Goal: Use online tool/utility: Use online tool/utility

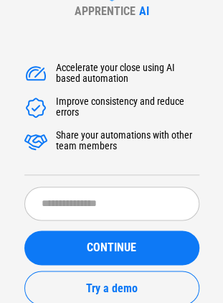
scroll to position [86, 0]
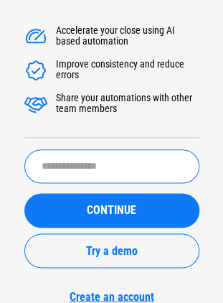
click at [126, 165] on input "text" at bounding box center [111, 166] width 175 height 34
type input "**********"
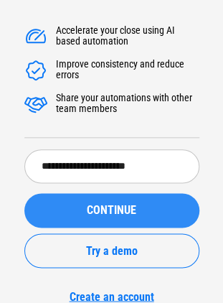
click at [111, 200] on button "CONTINUE" at bounding box center [111, 210] width 175 height 34
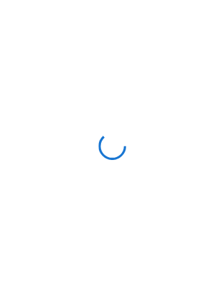
scroll to position [0, 0]
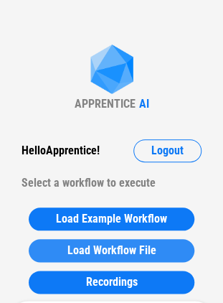
click at [118, 254] on span "Load Workflow File" at bounding box center [112, 250] width 89 height 11
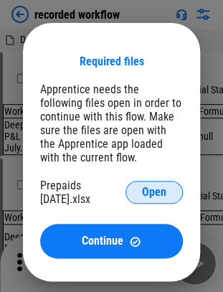
click at [157, 195] on span "Open" at bounding box center [154, 192] width 24 height 11
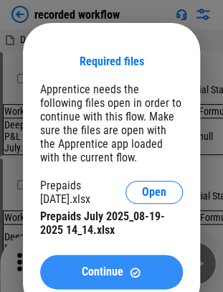
click at [129, 269] on img at bounding box center [135, 273] width 12 height 12
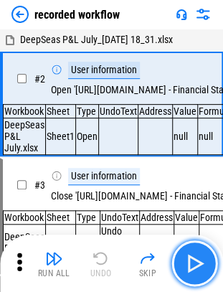
click at [195, 267] on img "button" at bounding box center [194, 263] width 23 height 23
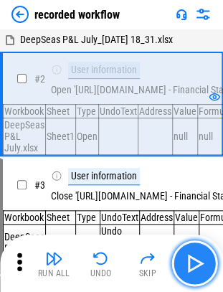
click at [195, 267] on img "button" at bounding box center [194, 263] width 23 height 23
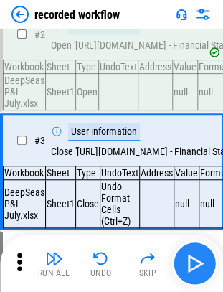
scroll to position [72, 0]
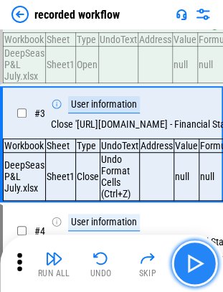
click at [195, 267] on img "button" at bounding box center [194, 263] width 23 height 23
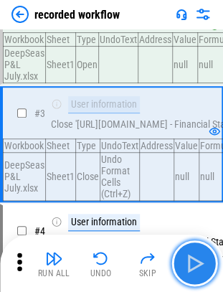
click at [195, 267] on img "button" at bounding box center [194, 263] width 23 height 23
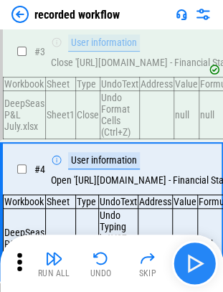
scroll to position [203, 0]
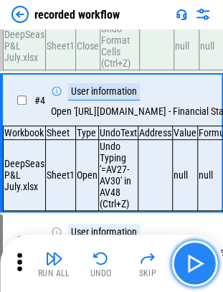
click at [195, 267] on img "button" at bounding box center [194, 263] width 23 height 23
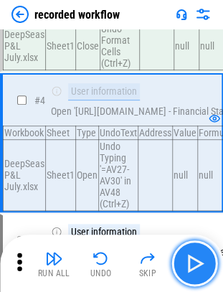
click at [195, 267] on img "button" at bounding box center [194, 263] width 23 height 23
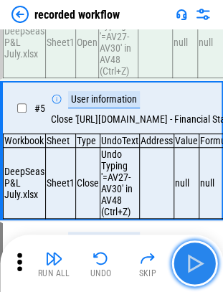
scroll to position [346, 0]
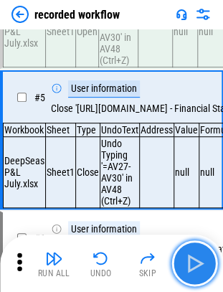
click at [195, 267] on img "button" at bounding box center [194, 263] width 23 height 23
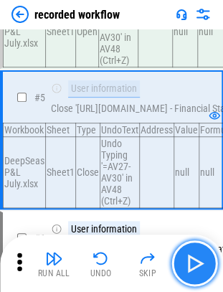
click at [195, 267] on img "button" at bounding box center [194, 263] width 23 height 23
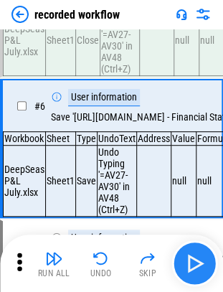
scroll to position [489, 0]
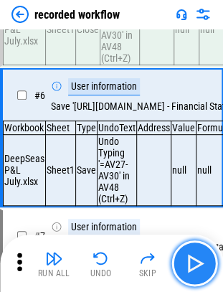
click at [195, 267] on img "button" at bounding box center [194, 263] width 23 height 23
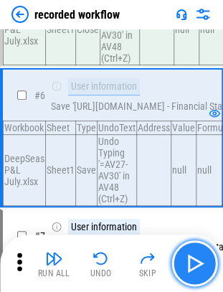
click at [195, 267] on img "button" at bounding box center [194, 263] width 23 height 23
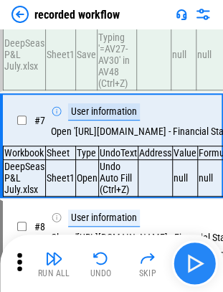
scroll to position [615, 0]
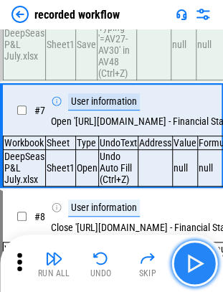
click at [195, 267] on img "button" at bounding box center [194, 263] width 23 height 23
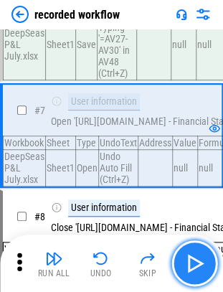
click at [195, 267] on img "button" at bounding box center [194, 263] width 23 height 23
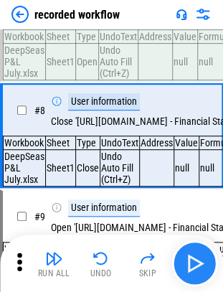
scroll to position [722, 0]
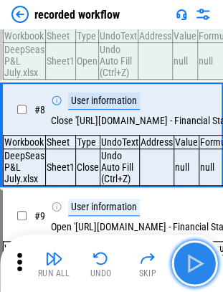
click at [195, 267] on img "button" at bounding box center [194, 263] width 23 height 23
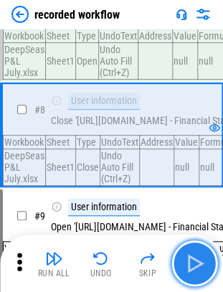
click at [195, 267] on img "button" at bounding box center [194, 263] width 23 height 23
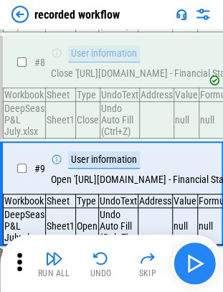
scroll to position [829, 0]
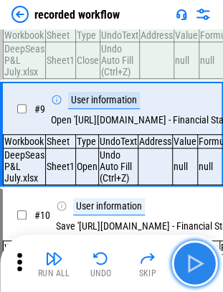
click at [195, 267] on img "button" at bounding box center [194, 263] width 23 height 23
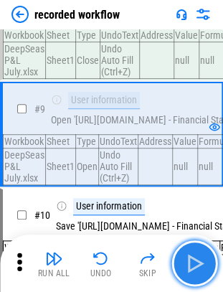
click at [195, 267] on img "button" at bounding box center [194, 263] width 23 height 23
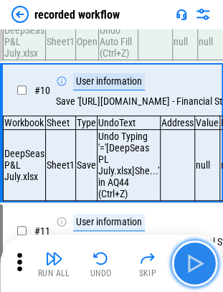
click at [195, 267] on img "button" at bounding box center [194, 263] width 23 height 23
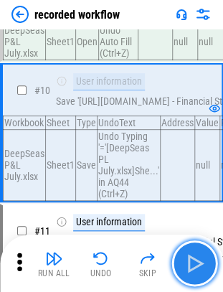
click at [195, 267] on img "button" at bounding box center [194, 263] width 23 height 23
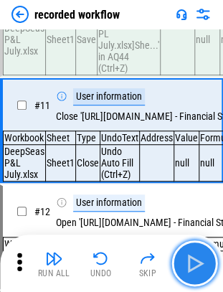
click at [195, 267] on img "button" at bounding box center [194, 263] width 23 height 23
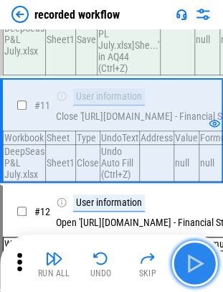
click at [195, 267] on img "button" at bounding box center [194, 263] width 23 height 23
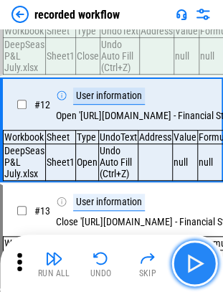
click at [195, 267] on img "button" at bounding box center [194, 263] width 23 height 23
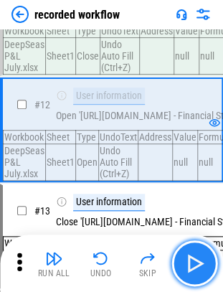
click at [195, 267] on img "button" at bounding box center [194, 263] width 23 height 23
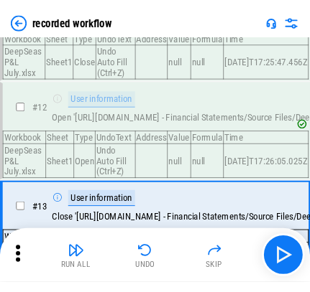
scroll to position [1295, 0]
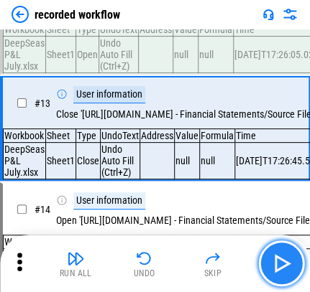
click at [234, 259] on img "button" at bounding box center [280, 263] width 23 height 23
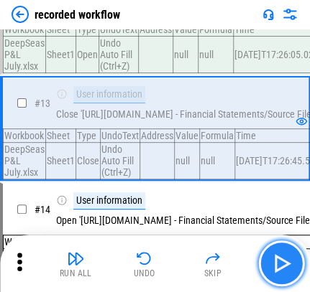
click at [234, 259] on img "button" at bounding box center [280, 263] width 23 height 23
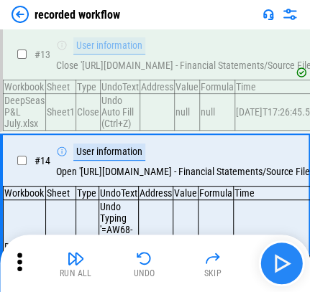
scroll to position [1444, 0]
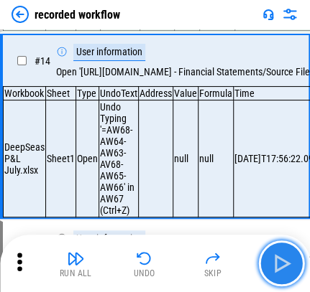
click at [234, 259] on img "button" at bounding box center [280, 263] width 23 height 23
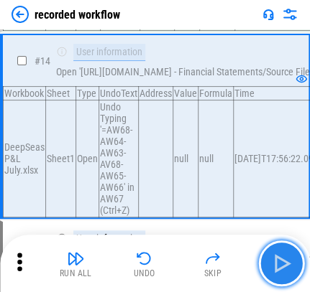
click at [234, 259] on img "button" at bounding box center [280, 263] width 23 height 23
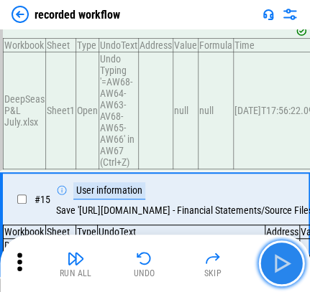
click at [234, 259] on img "button" at bounding box center [280, 263] width 23 height 23
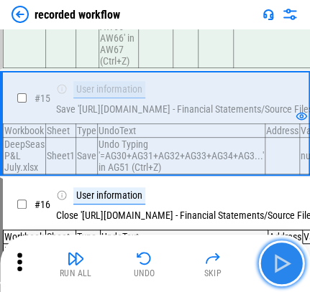
click at [234, 259] on img "button" at bounding box center [280, 263] width 23 height 23
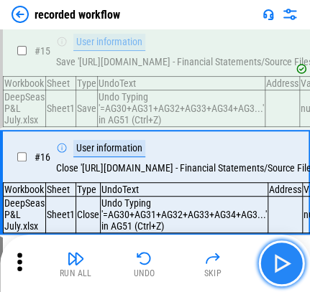
click at [234, 259] on img "button" at bounding box center [280, 263] width 23 height 23
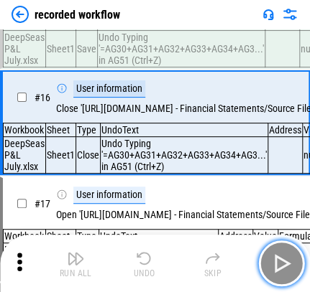
click at [234, 259] on img "button" at bounding box center [280, 263] width 23 height 23
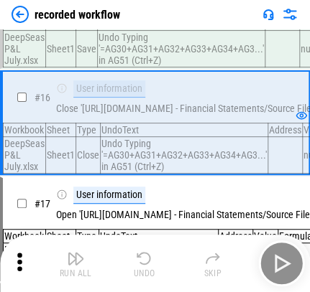
click at [234, 259] on div "Run All Undo Skip" at bounding box center [156, 264] width 295 height 46
click at [234, 259] on img "button" at bounding box center [280, 263] width 23 height 23
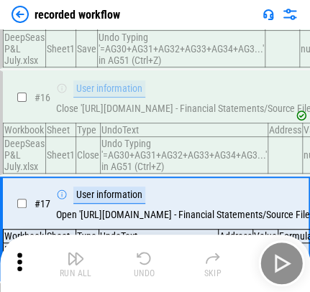
scroll to position [1804, 0]
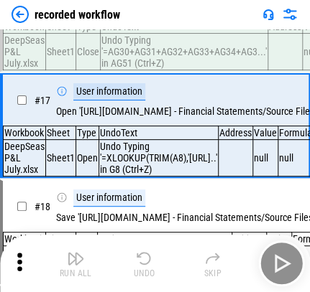
click at [234, 259] on div "Run All Undo Skip" at bounding box center [156, 264] width 295 height 46
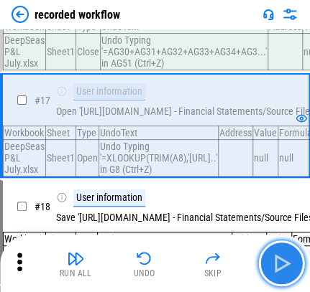
click at [234, 259] on img "button" at bounding box center [280, 263] width 23 height 23
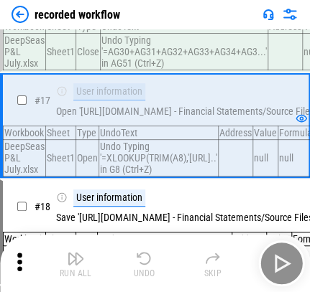
click at [234, 259] on div "Run All Undo Skip" at bounding box center [156, 264] width 295 height 46
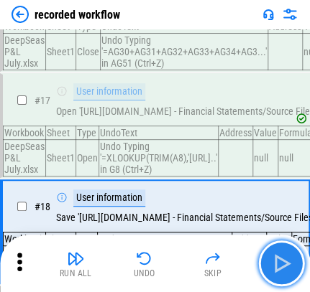
click at [234, 259] on img "button" at bounding box center [280, 263] width 23 height 23
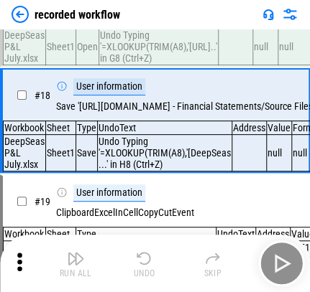
click at [234, 259] on div "Run All Undo Skip" at bounding box center [156, 264] width 295 height 46
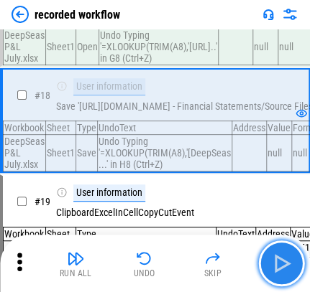
click at [234, 259] on img "button" at bounding box center [280, 263] width 23 height 23
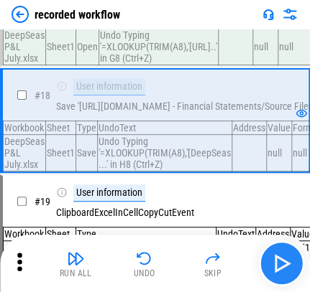
click at [234, 259] on div "Run All Undo Skip" at bounding box center [156, 264] width 295 height 46
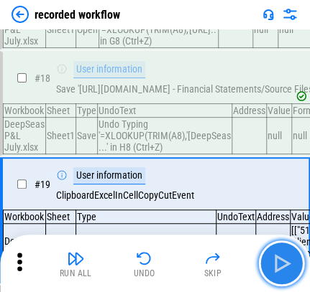
click at [234, 259] on img "button" at bounding box center [280, 263] width 23 height 23
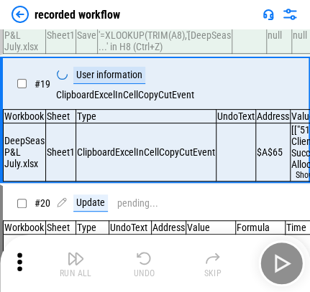
click at [234, 259] on div "Run All Undo Skip" at bounding box center [156, 264] width 295 height 46
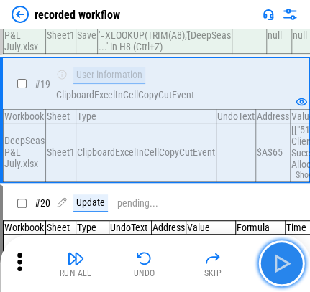
click at [234, 259] on img "button" at bounding box center [280, 263] width 23 height 23
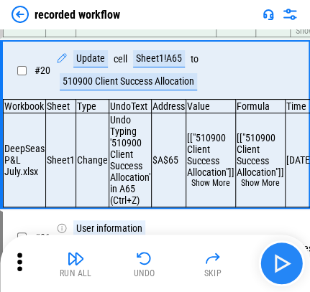
scroll to position [2184, 0]
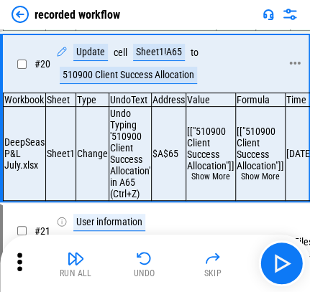
click at [92, 93] on div "# 20 Update cell Sheet1!A65 to 510900 Client Success Allocation" at bounding box center [148, 63] width 291 height 57
click at [101, 84] on div "510900 Client Success Allocation" at bounding box center [128, 75] width 137 height 17
click at [148, 84] on div "Update cell Sheet1!A65 to 510900 Client Success Allocation" at bounding box center [167, 64] width 223 height 40
click at [154, 61] on div "Sheet1!A65" at bounding box center [159, 52] width 52 height 17
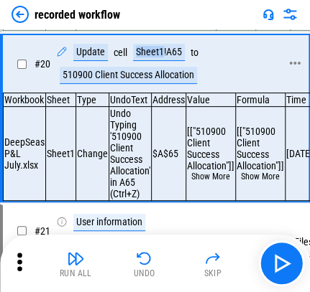
click at [157, 61] on div "Sheet1!A65" at bounding box center [159, 52] width 52 height 17
click at [163, 61] on div "Sheet1!A65" at bounding box center [159, 52] width 52 height 17
click at [161, 61] on div "Sheet1!A65" at bounding box center [159, 52] width 52 height 17
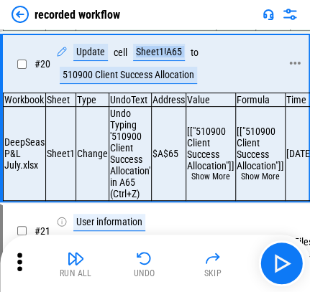
click at [161, 61] on div "Sheet1!A65" at bounding box center [159, 52] width 52 height 17
click at [168, 61] on div "Sheet1!A65" at bounding box center [159, 52] width 52 height 17
click at [162, 61] on div "Sheet1!A65" at bounding box center [159, 52] width 52 height 17
click at [161, 61] on div "Sheet1!A65" at bounding box center [159, 52] width 52 height 17
click at [164, 61] on div "Sheet1!A65" at bounding box center [159, 52] width 52 height 17
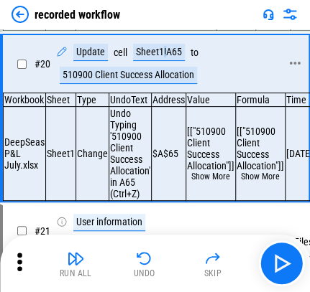
click at [164, 61] on div "Sheet1!A65" at bounding box center [159, 52] width 52 height 17
click at [161, 61] on div "Sheet1!A65" at bounding box center [159, 52] width 52 height 17
click at [157, 61] on div "Sheet1!A65" at bounding box center [159, 52] width 52 height 17
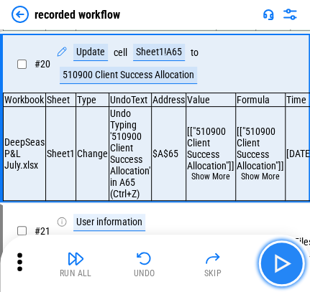
click at [234, 262] on img "button" at bounding box center [280, 263] width 23 height 23
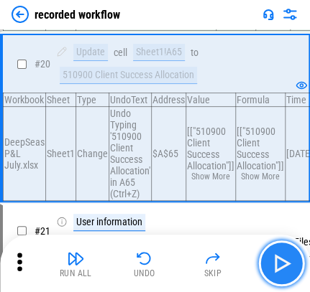
click at [234, 262] on img "button" at bounding box center [280, 263] width 23 height 23
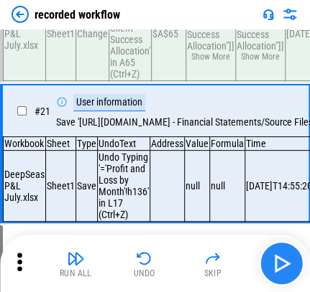
scroll to position [2343, 0]
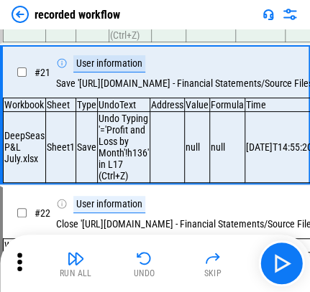
click at [234, 6] on img at bounding box center [289, 14] width 17 height 17
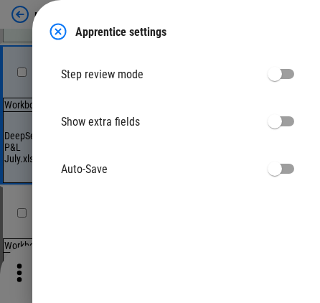
click at [59, 29] on img at bounding box center [58, 31] width 17 height 17
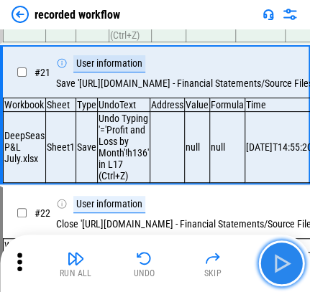
click at [234, 263] on img "button" at bounding box center [280, 263] width 23 height 23
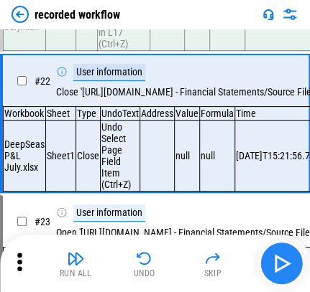
scroll to position [2486, 0]
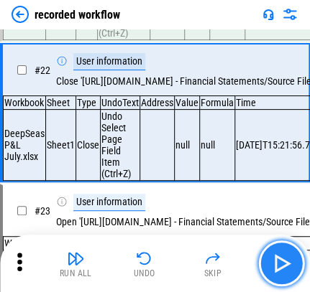
click at [234, 266] on img "button" at bounding box center [280, 263] width 23 height 23
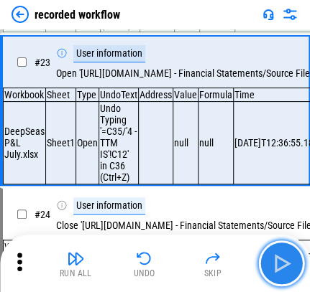
click at [234, 266] on img "button" at bounding box center [280, 263] width 23 height 23
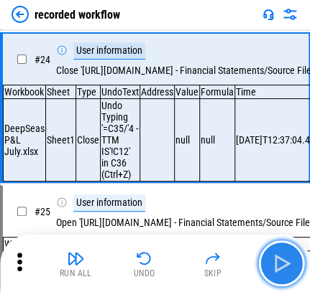
click at [234, 266] on img "button" at bounding box center [280, 263] width 23 height 23
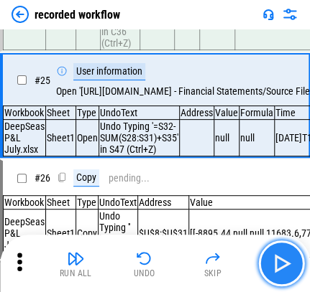
click at [234, 266] on img "button" at bounding box center [280, 263] width 23 height 23
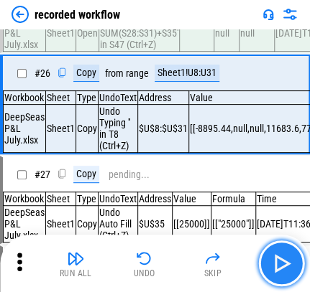
click at [234, 266] on img "button" at bounding box center [280, 263] width 23 height 23
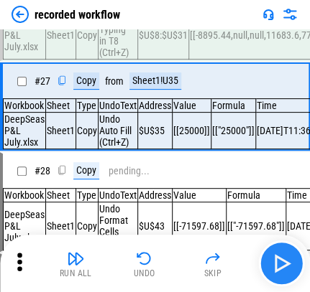
scroll to position [3123, 0]
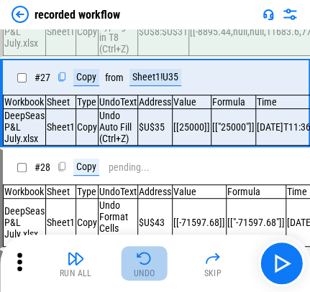
click at [154, 272] on button "Undo" at bounding box center [144, 263] width 46 height 34
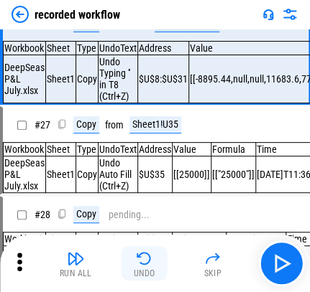
scroll to position [3026, 0]
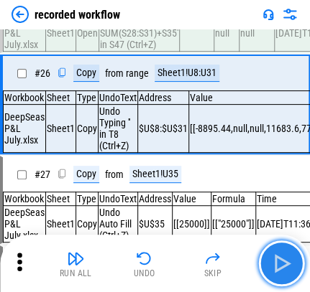
click at [234, 260] on img "button" at bounding box center [280, 263] width 23 height 23
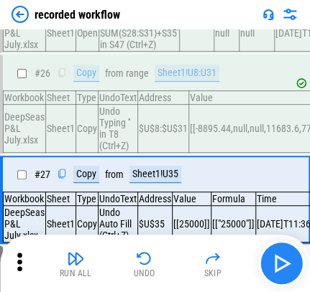
scroll to position [3123, 0]
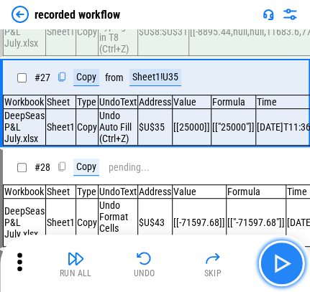
click at [234, 264] on img "button" at bounding box center [280, 263] width 23 height 23
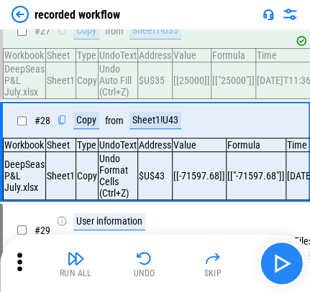
scroll to position [3219, 0]
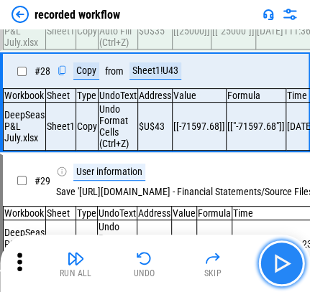
click at [234, 264] on img "button" at bounding box center [280, 263] width 23 height 23
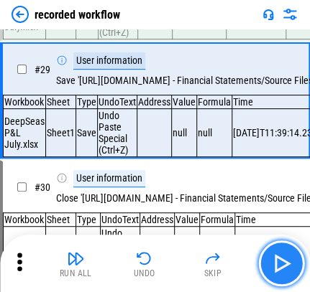
click at [234, 264] on img "button" at bounding box center [280, 263] width 23 height 23
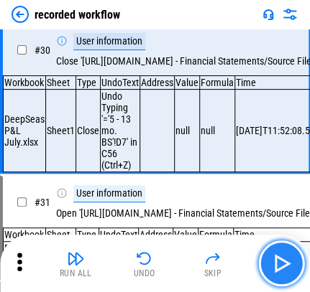
click at [234, 264] on img "button" at bounding box center [280, 263] width 23 height 23
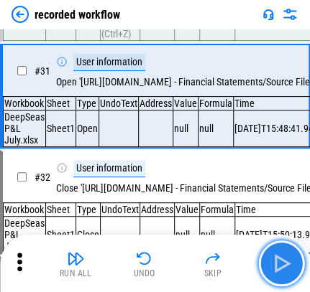
click at [234, 264] on img "button" at bounding box center [280, 263] width 23 height 23
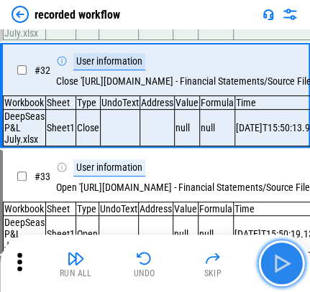
click at [234, 264] on img "button" at bounding box center [280, 263] width 23 height 23
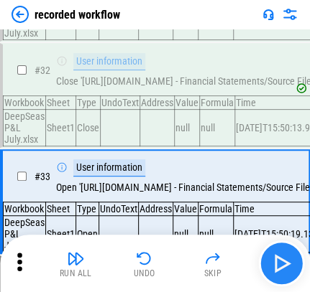
scroll to position [3814, 0]
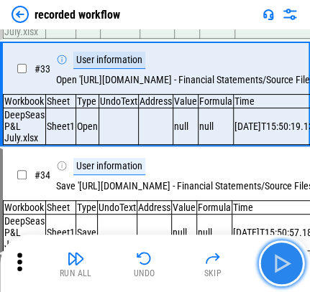
click at [234, 264] on img "button" at bounding box center [280, 263] width 23 height 23
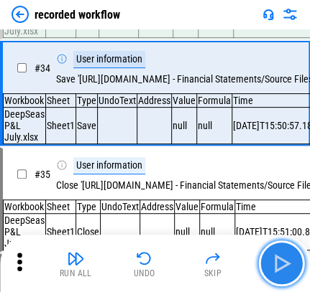
click at [234, 264] on img "button" at bounding box center [280, 263] width 23 height 23
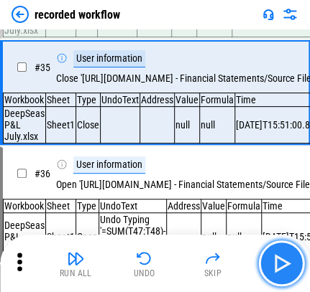
click at [234, 264] on img "button" at bounding box center [280, 263] width 23 height 23
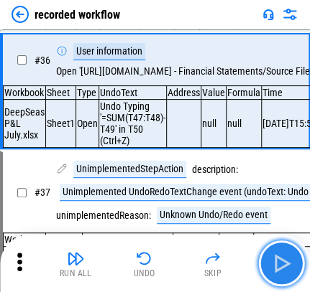
click at [234, 264] on img "button" at bounding box center [280, 263] width 23 height 23
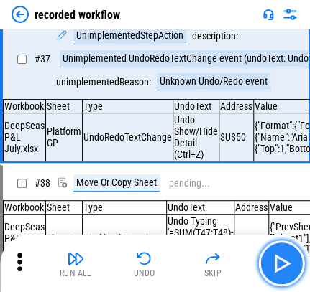
click at [234, 264] on img "button" at bounding box center [280, 263] width 23 height 23
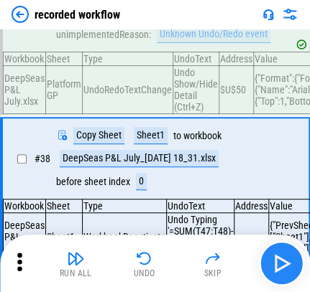
scroll to position [4454, 0]
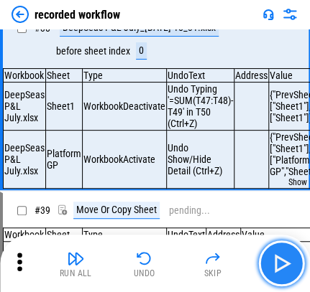
click at [234, 264] on img "button" at bounding box center [280, 263] width 23 height 23
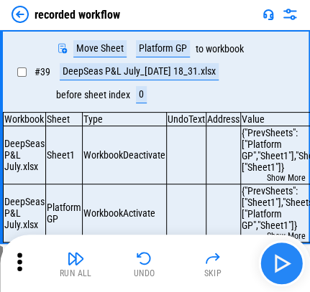
scroll to position [4665, 0]
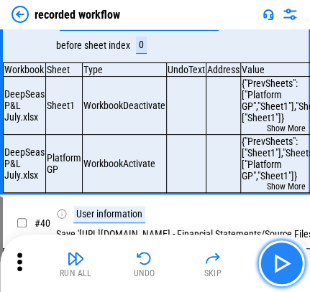
click at [234, 264] on img "button" at bounding box center [280, 263] width 23 height 23
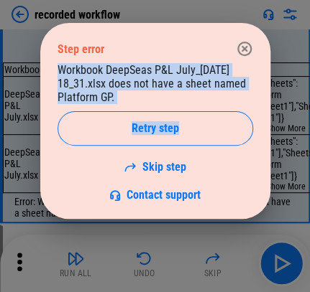
drag, startPoint x: 58, startPoint y: 75, endPoint x: 226, endPoint y: 109, distance: 170.9
click at [226, 109] on div "Workbook DeepSeas P&L July_[DATE] 18_31.xlsx does not have a sheet named Platfo…" at bounding box center [154, 132] width 195 height 139
click at [230, 100] on div "Workbook DeepSeas P&L July_[DATE] 18_31.xlsx does not have a sheet named Platfo…" at bounding box center [154, 132] width 195 height 139
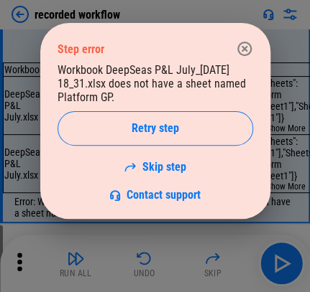
click at [234, 45] on icon "button" at bounding box center [244, 48] width 17 height 17
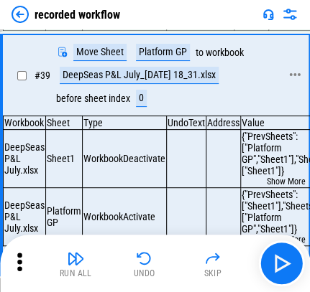
scroll to position [4593, 0]
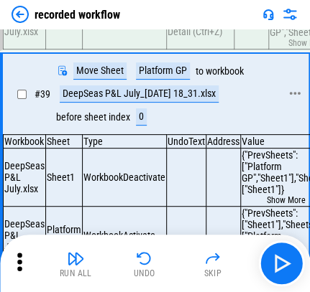
click at [168, 80] on div "Platform GP" at bounding box center [163, 71] width 54 height 17
click at [177, 80] on div "Platform GP" at bounding box center [163, 71] width 54 height 17
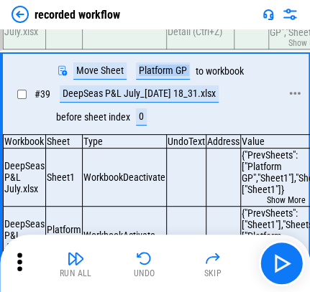
click at [177, 80] on div "Platform GP" at bounding box center [163, 71] width 54 height 17
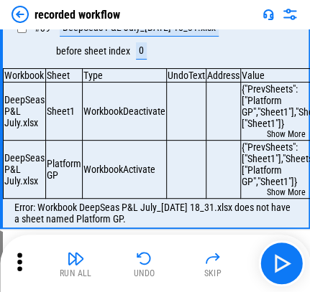
scroll to position [4665, 0]
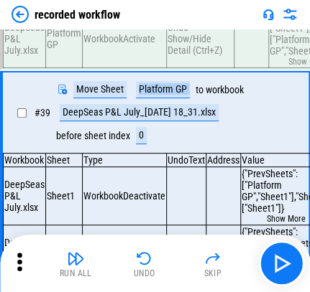
scroll to position [4593, 0]
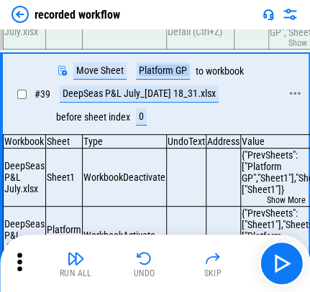
click at [180, 80] on div "Platform GP" at bounding box center [163, 71] width 54 height 17
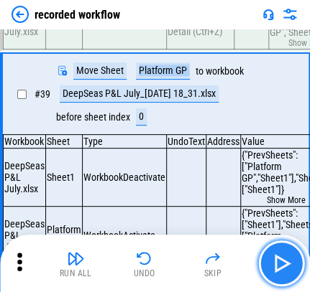
click at [234, 261] on img "button" at bounding box center [280, 263] width 23 height 23
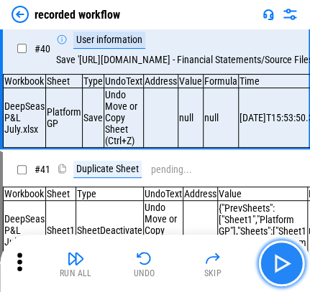
click at [234, 280] on button "button" at bounding box center [281, 264] width 46 height 46
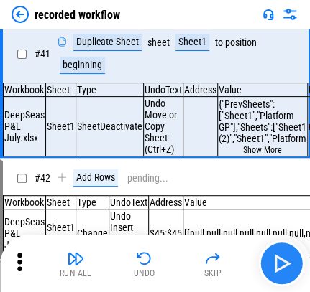
scroll to position [4974, 0]
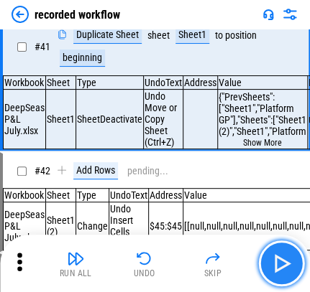
click at [234, 276] on button "button" at bounding box center [281, 264] width 46 height 46
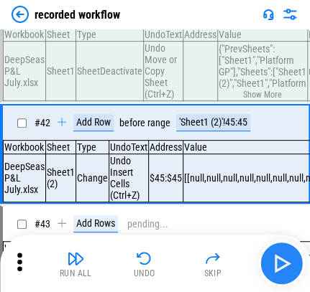
scroll to position [5094, 0]
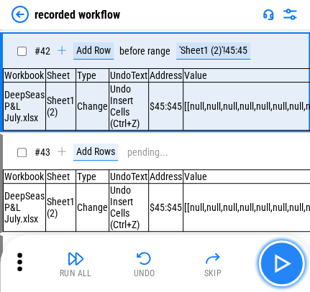
click at [234, 277] on button "button" at bounding box center [281, 264] width 46 height 46
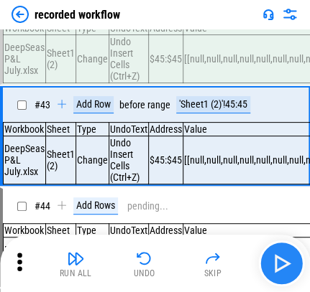
scroll to position [5197, 0]
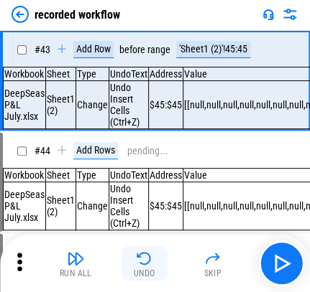
click at [147, 277] on div "Undo" at bounding box center [145, 273] width 22 height 9
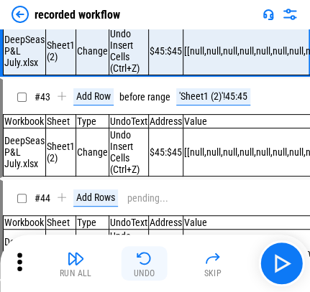
scroll to position [5094, 0]
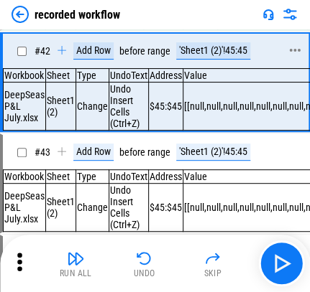
click at [192, 60] on div "'Sheet1 (2)'!45:45" at bounding box center [213, 50] width 74 height 17
click at [208, 60] on div "'Sheet1 (2)'!45:45" at bounding box center [213, 50] width 74 height 17
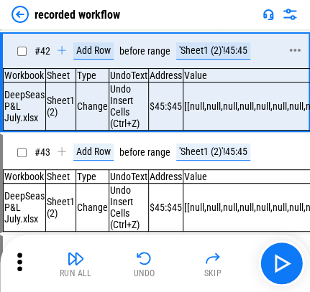
click at [226, 60] on div "'Sheet1 (2)'!45:45" at bounding box center [213, 50] width 74 height 17
click at [227, 60] on div "'Sheet1 (2)'!45:45" at bounding box center [213, 50] width 74 height 17
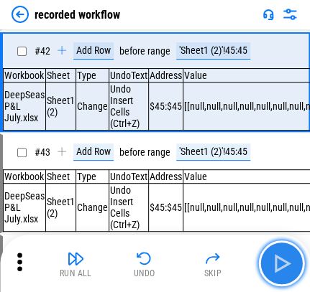
click at [234, 264] on img "button" at bounding box center [280, 263] width 23 height 23
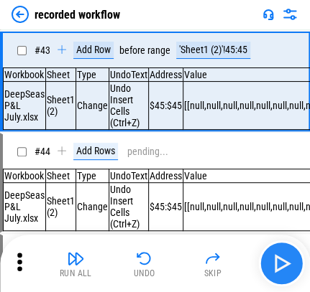
scroll to position [5197, 0]
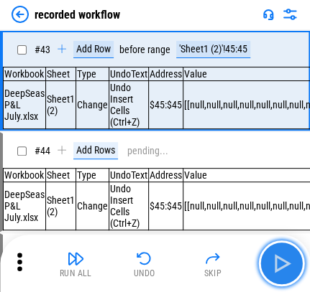
click at [234, 264] on img "button" at bounding box center [280, 263] width 23 height 23
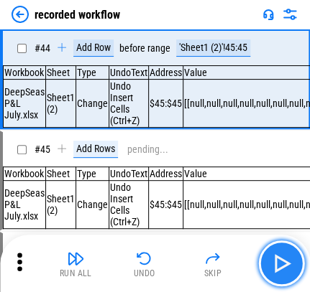
click at [234, 264] on img "button" at bounding box center [280, 263] width 23 height 23
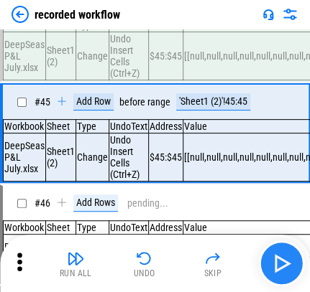
scroll to position [5402, 0]
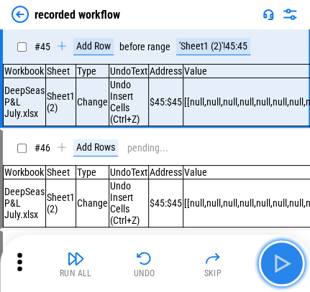
click at [234, 264] on img "button" at bounding box center [280, 263] width 23 height 23
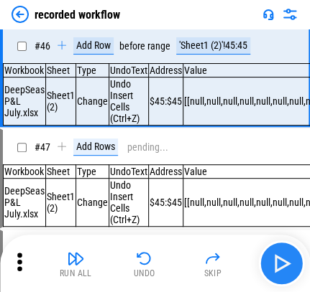
scroll to position [5505, 0]
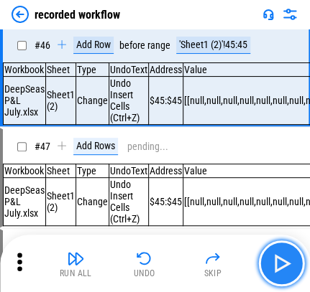
click at [234, 264] on img "button" at bounding box center [280, 263] width 23 height 23
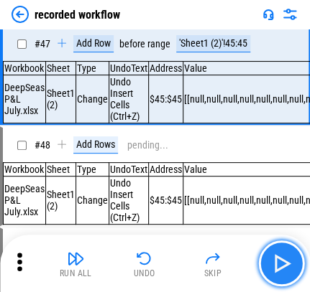
click at [234, 264] on img "button" at bounding box center [280, 263] width 23 height 23
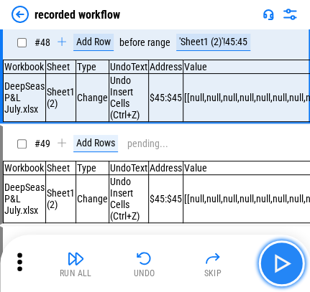
click at [234, 264] on img "button" at bounding box center [280, 263] width 23 height 23
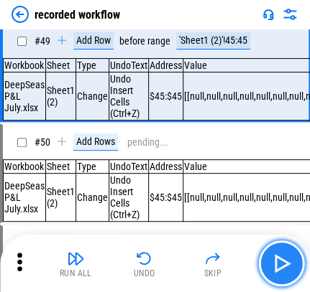
click at [234, 264] on img "button" at bounding box center [280, 263] width 23 height 23
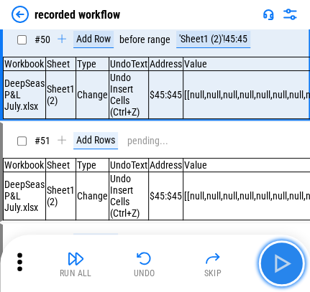
click at [234, 264] on img "button" at bounding box center [280, 263] width 23 height 23
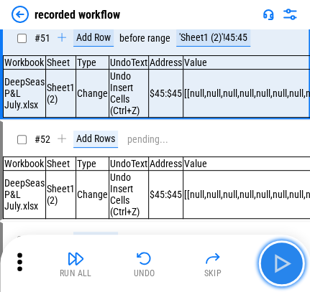
click at [234, 264] on img "button" at bounding box center [280, 263] width 23 height 23
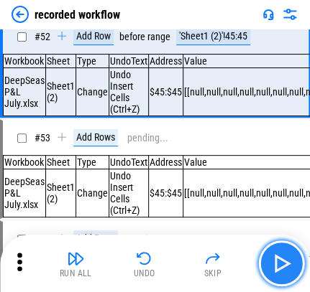
click at [234, 264] on img "button" at bounding box center [280, 263] width 23 height 23
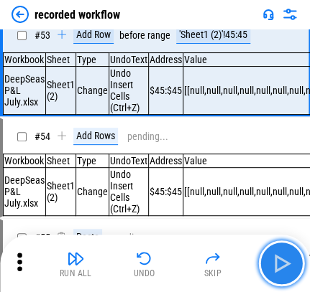
click at [234, 264] on img "button" at bounding box center [280, 263] width 23 height 23
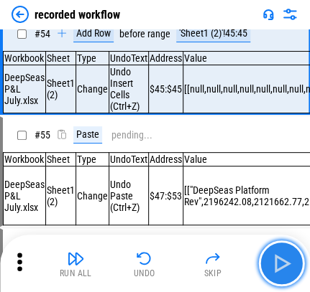
click at [234, 264] on img "button" at bounding box center [280, 263] width 23 height 23
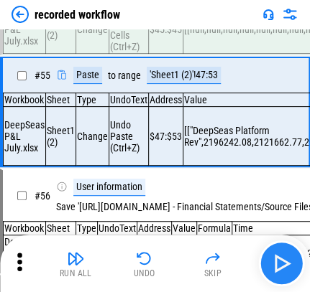
scroll to position [6434, 0]
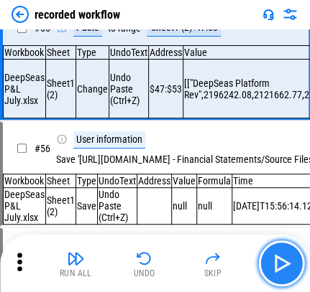
click at [234, 264] on img "button" at bounding box center [280, 263] width 23 height 23
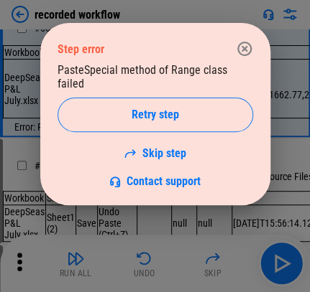
click at [234, 50] on icon "button" at bounding box center [244, 48] width 17 height 17
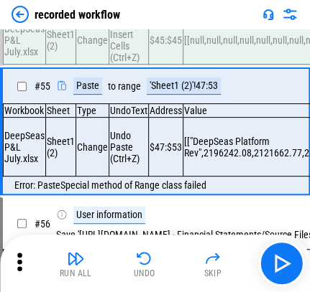
scroll to position [6362, 0]
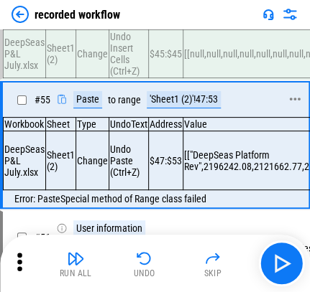
click at [186, 109] on div "'Sheet1 (2)'!47:53" at bounding box center [184, 99] width 74 height 17
click at [200, 109] on div "'Sheet1 (2)'!47:53" at bounding box center [184, 99] width 74 height 17
click at [168, 109] on div "'Sheet1 (2)'!47:53" at bounding box center [184, 99] width 74 height 17
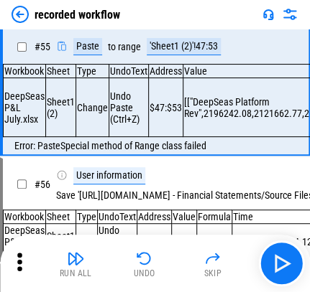
scroll to position [6434, 0]
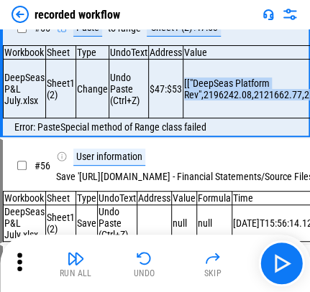
copy div "[["DeepSeas Platform Rev",2196242.08,2121662.77,2149894.43,2152110.35,2084849.2…"
click at [234, 273] on img "button" at bounding box center [280, 263] width 23 height 23
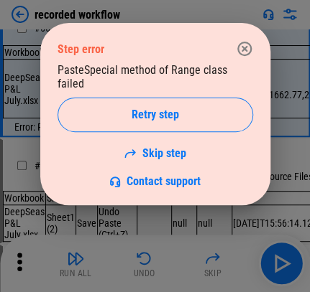
click at [158, 149] on div "PasteSpecial method of Range class failed Retry step Skip step Contact support" at bounding box center [154, 125] width 195 height 125
click at [162, 148] on div "PasteSpecial method of Range class failed Retry step Skip step Contact support" at bounding box center [154, 125] width 195 height 125
click at [164, 147] on link "Skip step" at bounding box center [155, 154] width 63 height 14
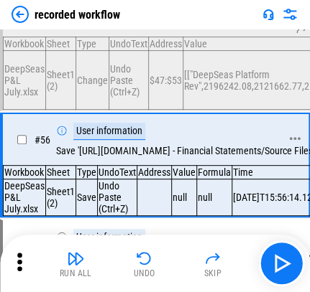
scroll to position [6544, 0]
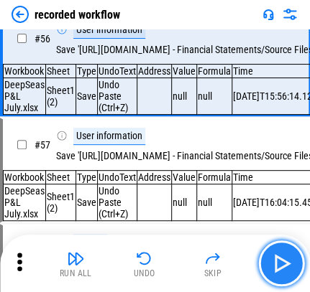
click at [234, 260] on img "button" at bounding box center [280, 263] width 23 height 23
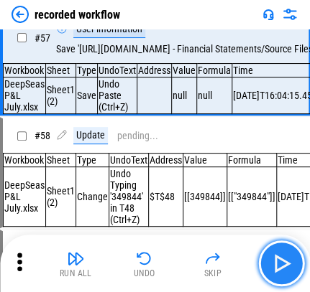
click at [234, 260] on img "button" at bounding box center [280, 263] width 23 height 23
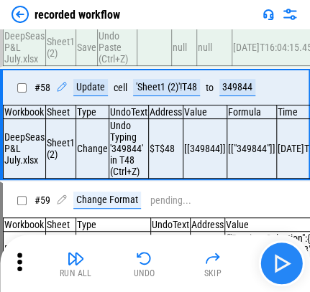
scroll to position [6763, 0]
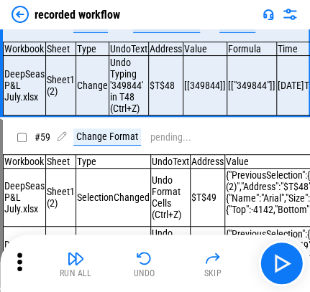
click at [159, 33] on div "'Sheet1 (2)'!T48" at bounding box center [166, 24] width 67 height 17
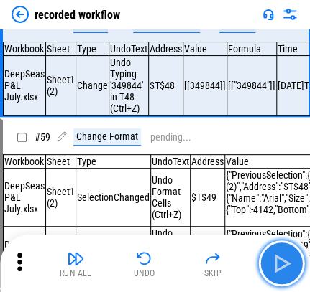
click at [234, 269] on img "button" at bounding box center [280, 263] width 23 height 23
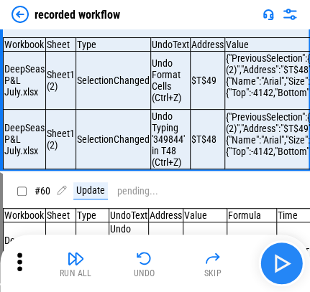
scroll to position [6919, 0]
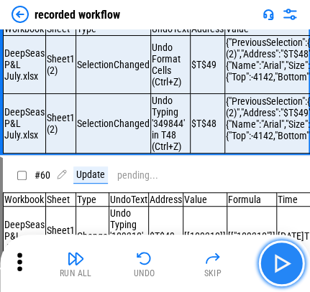
click at [234, 269] on img "button" at bounding box center [280, 263] width 23 height 23
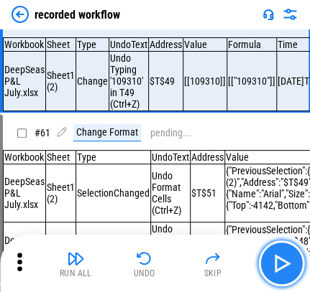
click at [234, 269] on img "button" at bounding box center [280, 263] width 23 height 23
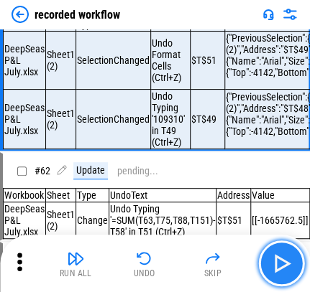
click at [234, 269] on img "button" at bounding box center [280, 263] width 23 height 23
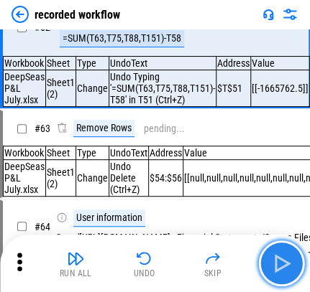
click at [234, 269] on img "button" at bounding box center [280, 263] width 23 height 23
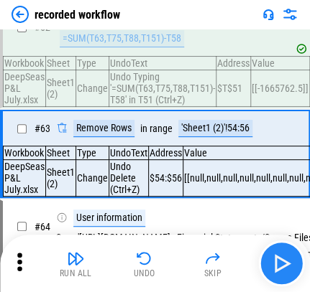
scroll to position [7487, 0]
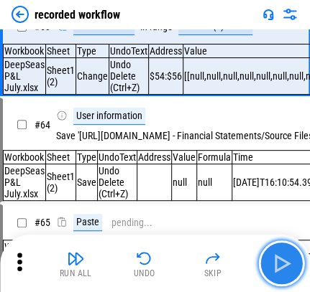
click at [234, 269] on img "button" at bounding box center [280, 263] width 23 height 23
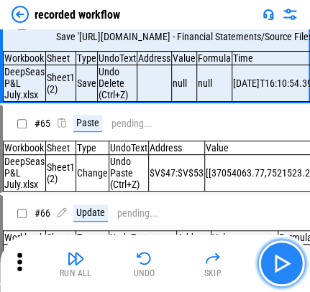
click at [234, 269] on img "button" at bounding box center [280, 263] width 23 height 23
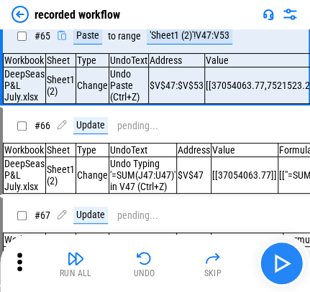
scroll to position [7685, 0]
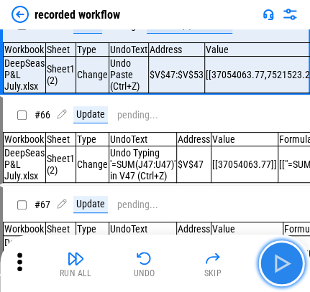
click at [234, 257] on img "button" at bounding box center [280, 263] width 23 height 23
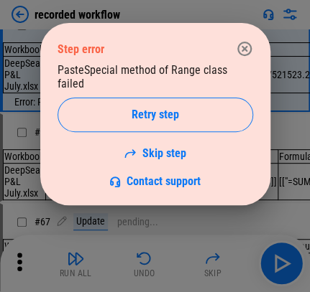
click at [234, 43] on button "button" at bounding box center [244, 48] width 29 height 29
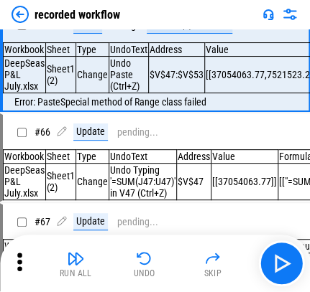
click at [200, 263] on button "Skip" at bounding box center [213, 263] width 46 height 34
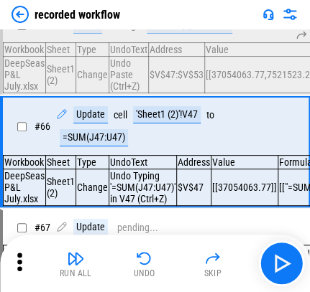
scroll to position [7787, 0]
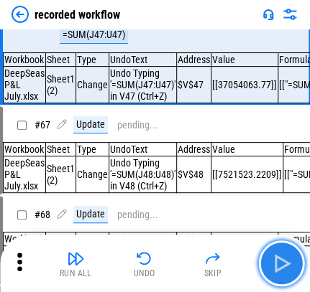
click at [234, 266] on button "button" at bounding box center [281, 264] width 46 height 46
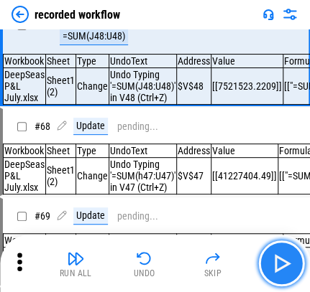
click at [234, 266] on button "button" at bounding box center [281, 264] width 46 height 46
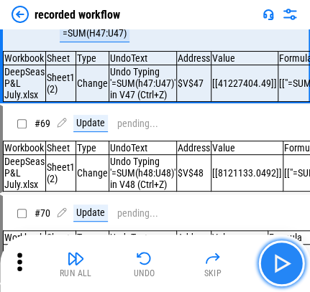
click at [234, 266] on button "button" at bounding box center [281, 264] width 46 height 46
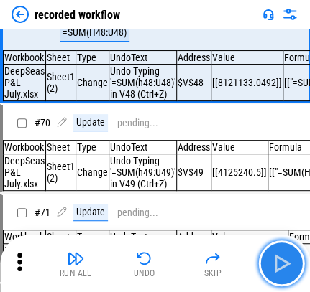
click at [234, 266] on button "button" at bounding box center [281, 264] width 46 height 46
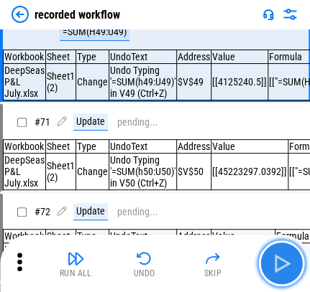
click at [234, 266] on button "button" at bounding box center [281, 264] width 46 height 46
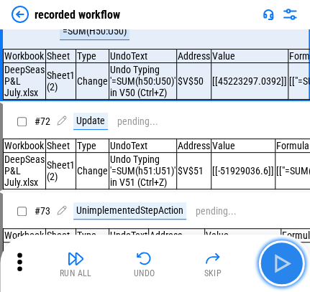
click at [234, 266] on button "button" at bounding box center [281, 264] width 46 height 46
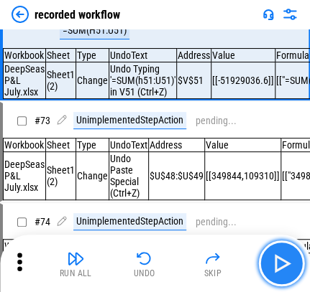
click at [234, 266] on button "button" at bounding box center [281, 264] width 46 height 46
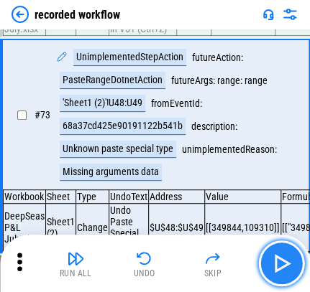
click at [234, 270] on img "button" at bounding box center [280, 263] width 23 height 23
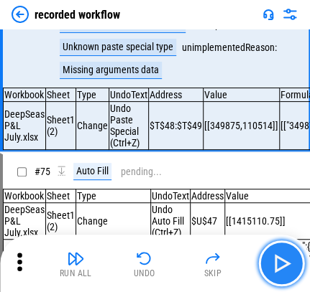
click at [234, 270] on img "button" at bounding box center [280, 263] width 23 height 23
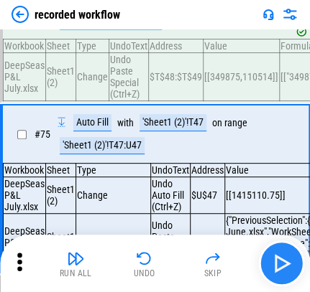
scroll to position [9044, 0]
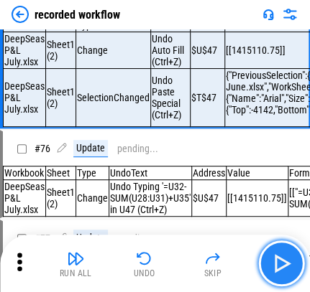
click at [234, 270] on img "button" at bounding box center [280, 263] width 23 height 23
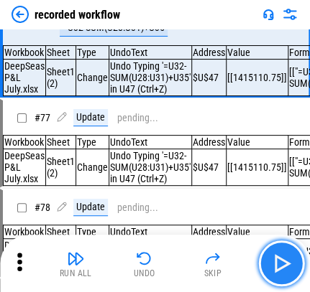
click at [234, 270] on img "button" at bounding box center [280, 263] width 23 height 23
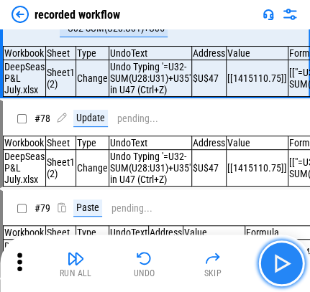
click at [234, 270] on img "button" at bounding box center [280, 263] width 23 height 23
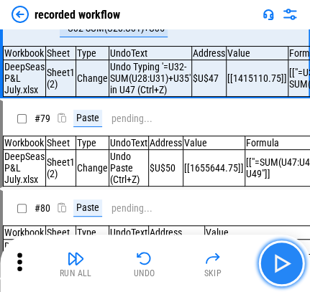
click at [234, 270] on img "button" at bounding box center [280, 263] width 23 height 23
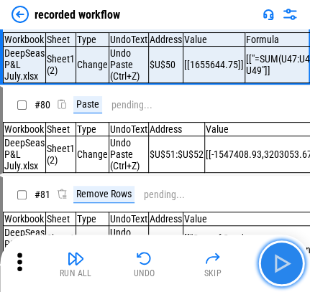
scroll to position [9517, 0]
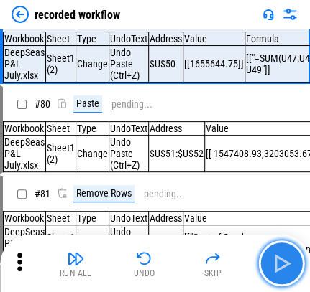
click at [234, 270] on img "button" at bounding box center [280, 263] width 23 height 23
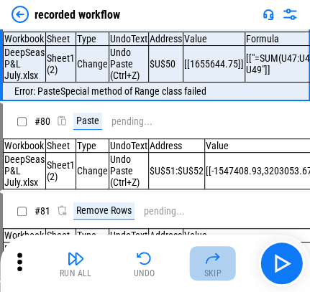
click at [211, 269] on div "Skip" at bounding box center [212, 273] width 18 height 9
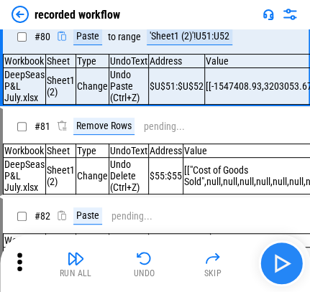
scroll to position [9607, 0]
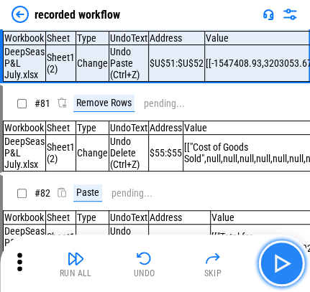
click at [234, 257] on img "button" at bounding box center [280, 263] width 23 height 23
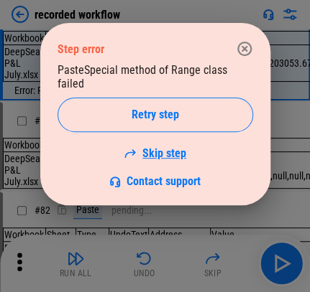
click at [152, 147] on link "Skip step" at bounding box center [155, 154] width 63 height 14
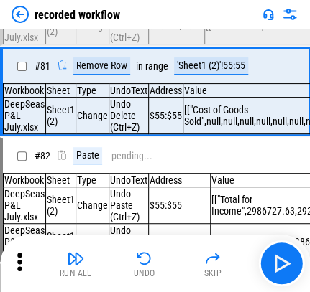
scroll to position [9698, 0]
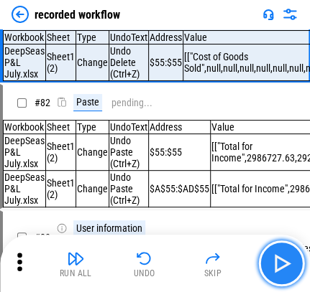
click at [234, 262] on button "button" at bounding box center [281, 264] width 46 height 46
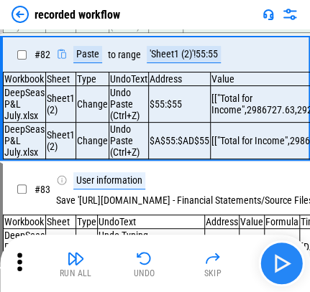
scroll to position [9808, 0]
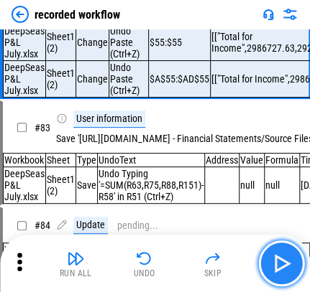
click at [234, 262] on button "button" at bounding box center [281, 264] width 46 height 46
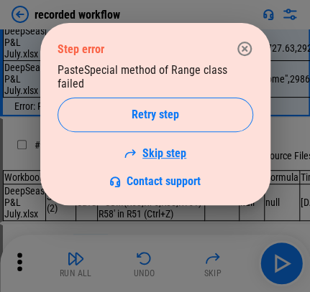
click at [181, 147] on link "Skip step" at bounding box center [155, 154] width 63 height 14
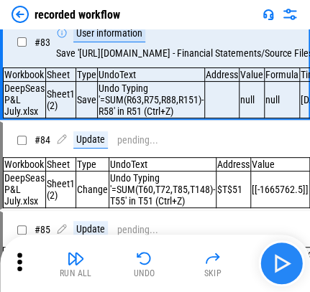
scroll to position [9927, 0]
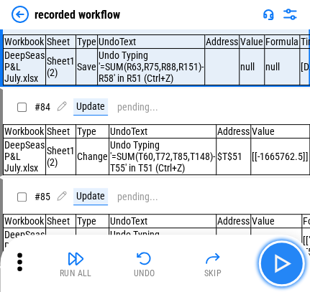
click at [234, 276] on button "button" at bounding box center [281, 264] width 46 height 46
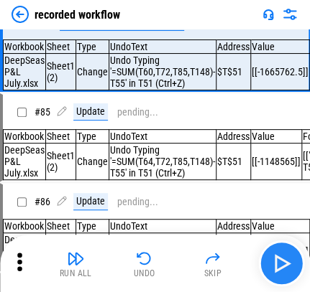
scroll to position [10036, 0]
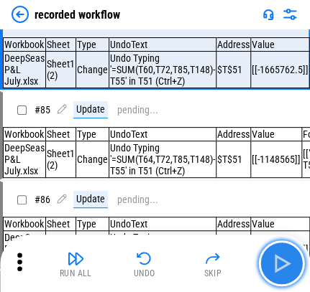
click at [234, 269] on img "button" at bounding box center [280, 263] width 23 height 23
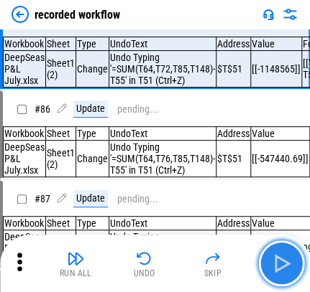
click at [234, 269] on img "button" at bounding box center [280, 263] width 23 height 23
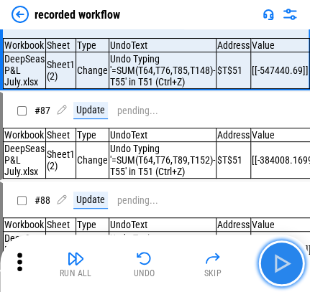
click at [234, 269] on img "button" at bounding box center [280, 263] width 23 height 23
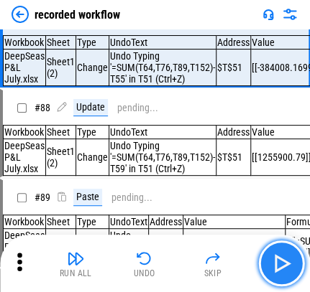
click at [234, 269] on img "button" at bounding box center [280, 263] width 23 height 23
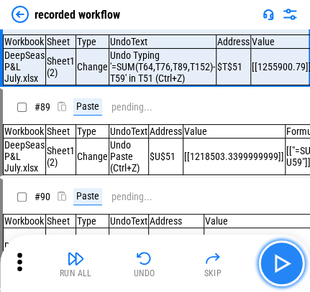
click at [234, 269] on img "button" at bounding box center [280, 263] width 23 height 23
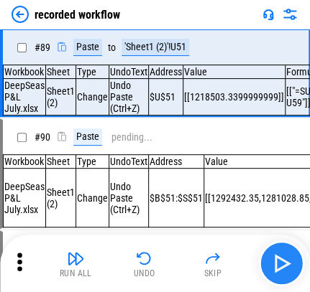
scroll to position [10593, 0]
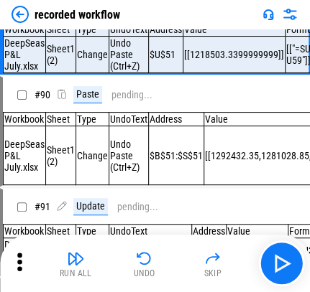
click at [234, 262] on div "Run All Undo Skip" at bounding box center [156, 264] width 295 height 46
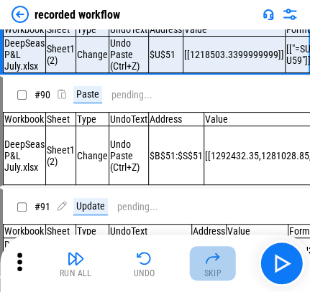
click at [229, 262] on button "Skip" at bounding box center [213, 263] width 46 height 34
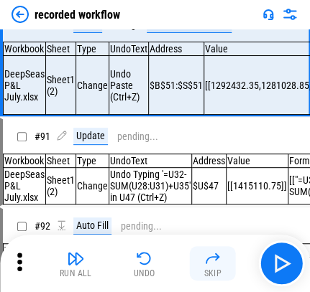
scroll to position [10694, 0]
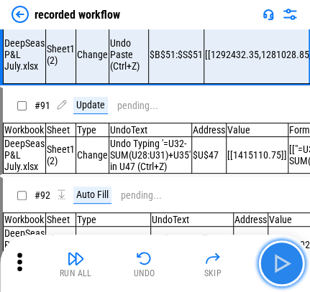
click at [234, 266] on img "button" at bounding box center [280, 263] width 23 height 23
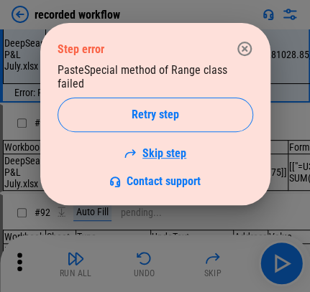
click at [165, 147] on link "Skip step" at bounding box center [155, 154] width 63 height 14
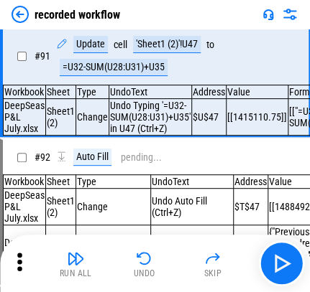
scroll to position [10808, 0]
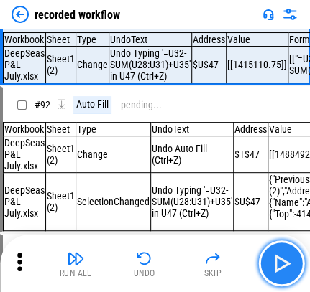
click at [234, 282] on button "button" at bounding box center [281, 264] width 46 height 46
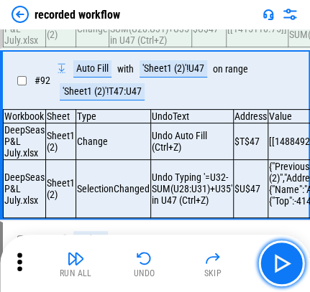
click at [234, 275] on button "button" at bounding box center [281, 264] width 46 height 46
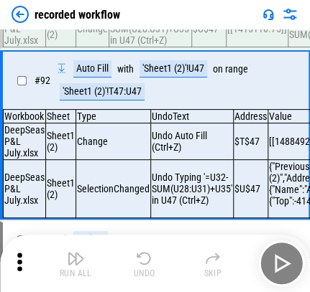
scroll to position [10950, 0]
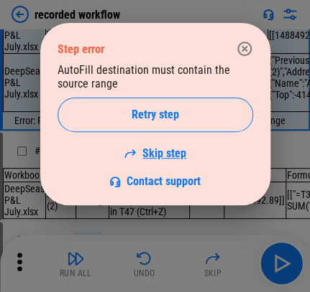
click at [177, 152] on link "Skip step" at bounding box center [155, 154] width 63 height 14
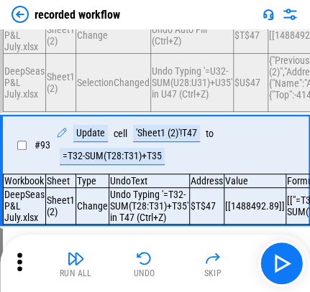
scroll to position [11094, 0]
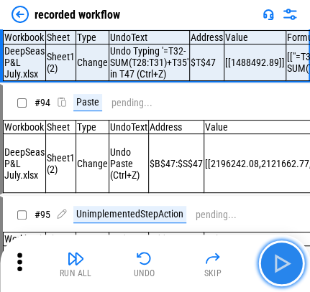
click at [234, 265] on img "button" at bounding box center [280, 263] width 23 height 23
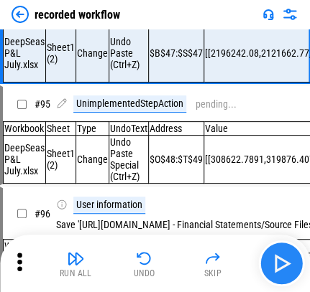
scroll to position [11206, 0]
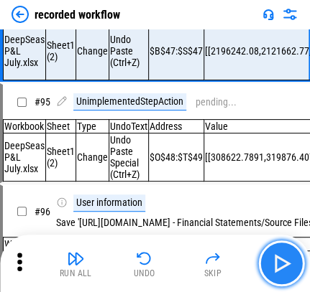
click at [234, 265] on img "button" at bounding box center [280, 263] width 23 height 23
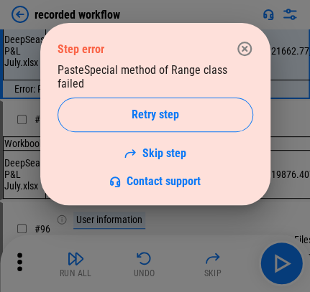
click at [165, 147] on div "PasteSpecial method of Range class failed Retry step Skip step Contact support" at bounding box center [154, 125] width 195 height 125
click at [160, 147] on link "Skip step" at bounding box center [155, 154] width 63 height 14
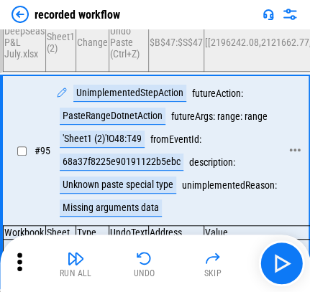
scroll to position [11371, 0]
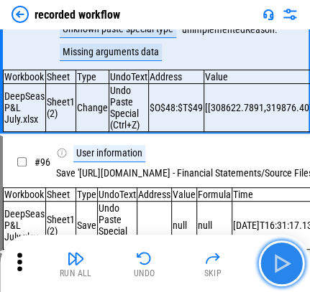
click at [234, 274] on img "button" at bounding box center [280, 263] width 23 height 23
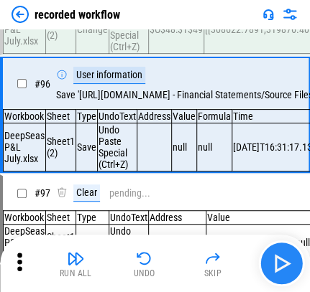
scroll to position [11538, 0]
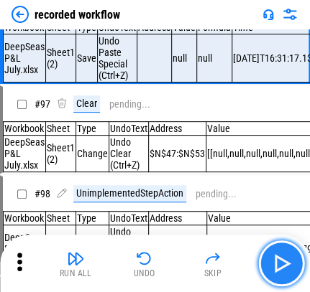
click at [234, 260] on button "button" at bounding box center [281, 264] width 46 height 46
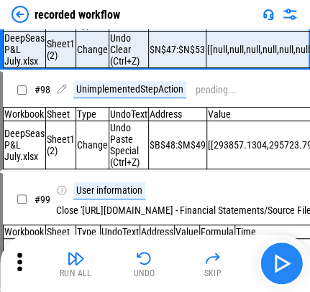
scroll to position [11643, 0]
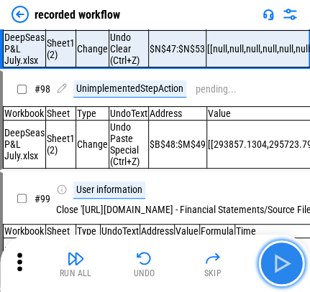
click at [234, 262] on img "button" at bounding box center [280, 263] width 23 height 23
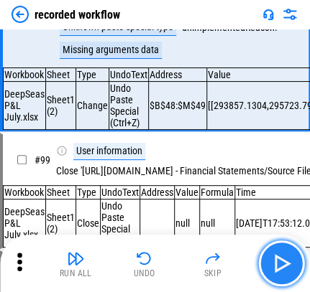
click at [234, 262] on img "button" at bounding box center [280, 263] width 23 height 23
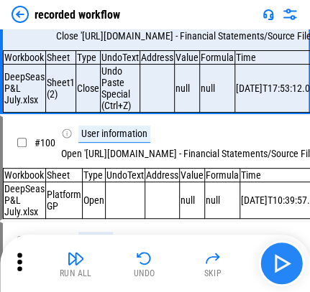
scroll to position [11965, 0]
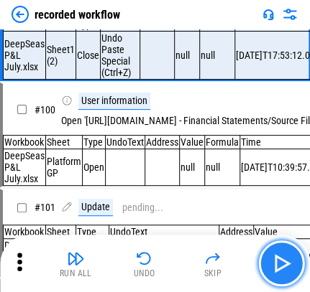
click at [234, 262] on img "button" at bounding box center [280, 263] width 23 height 23
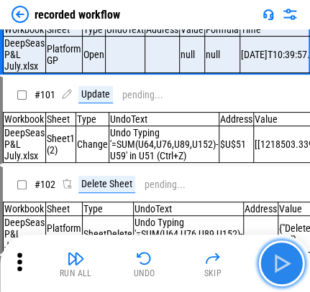
click at [234, 262] on img "button" at bounding box center [280, 263] width 23 height 23
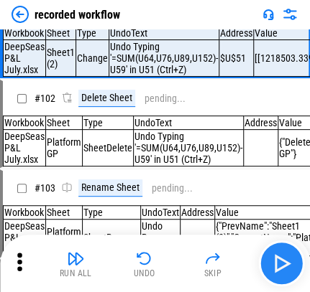
scroll to position [12189, 0]
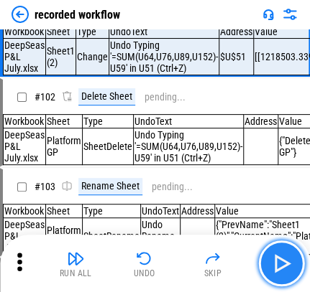
click at [234, 262] on img "button" at bounding box center [280, 263] width 23 height 23
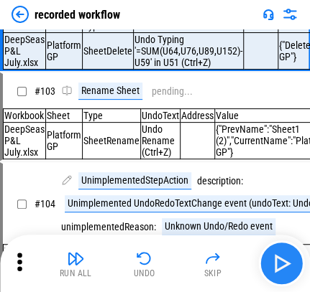
scroll to position [12291, 0]
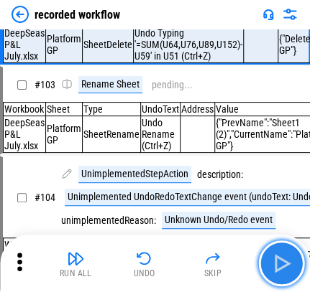
click at [234, 269] on button "button" at bounding box center [281, 264] width 46 height 46
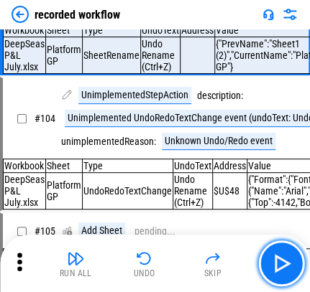
click at [234, 274] on img "button" at bounding box center [280, 263] width 23 height 23
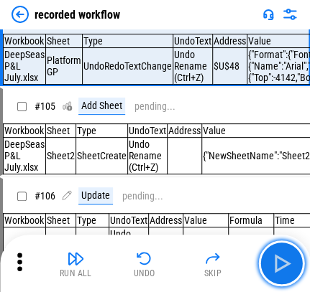
click at [234, 274] on img "button" at bounding box center [280, 263] width 23 height 23
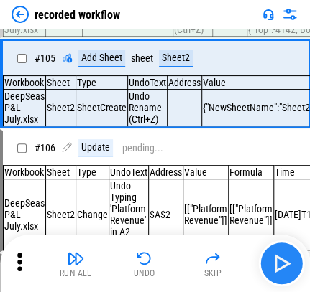
scroll to position [12631, 0]
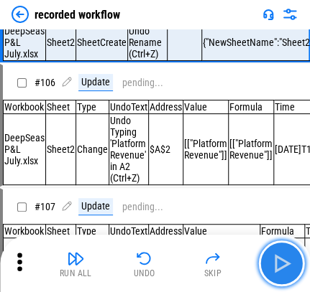
click at [234, 275] on button "button" at bounding box center [281, 264] width 46 height 46
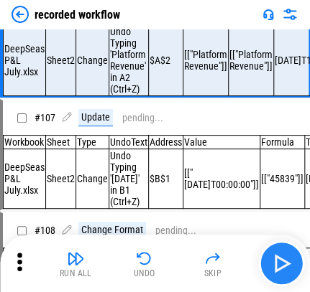
scroll to position [12752, 0]
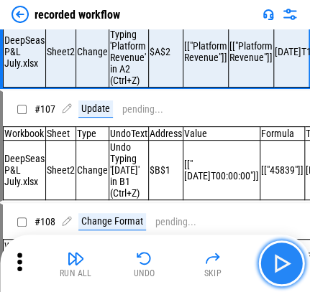
click at [234, 275] on button "button" at bounding box center [281, 264] width 46 height 46
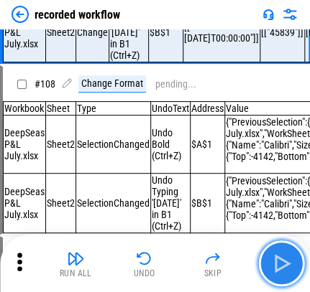
click at [234, 276] on button "button" at bounding box center [281, 264] width 46 height 46
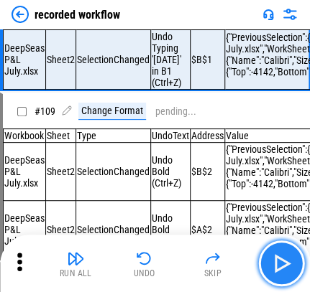
click at [234, 276] on button "button" at bounding box center [281, 264] width 46 height 46
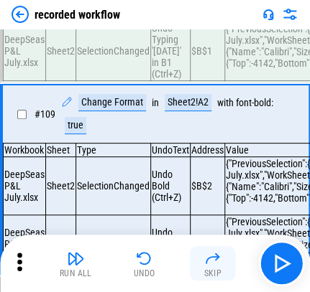
scroll to position [13043, 0]
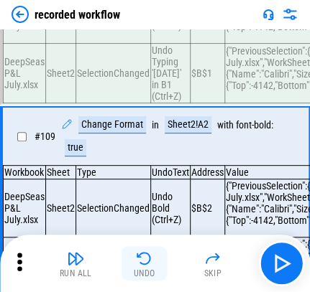
click at [152, 258] on img "button" at bounding box center [144, 258] width 17 height 17
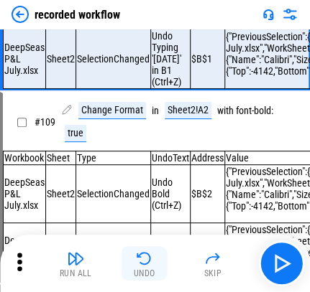
click at [147, 267] on button "Undo" at bounding box center [144, 263] width 46 height 34
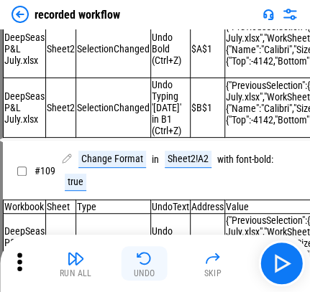
scroll to position [12890, 0]
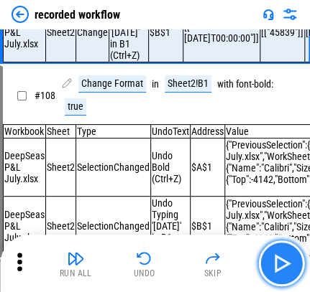
click at [234, 269] on img "button" at bounding box center [280, 263] width 23 height 23
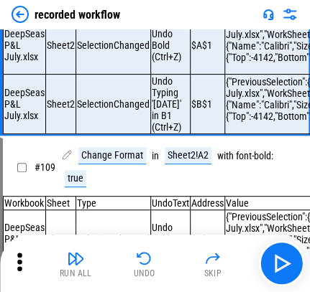
scroll to position [13057, 0]
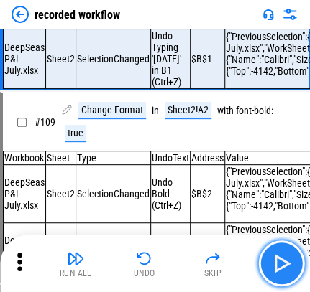
click at [234, 256] on img "button" at bounding box center [280, 263] width 23 height 23
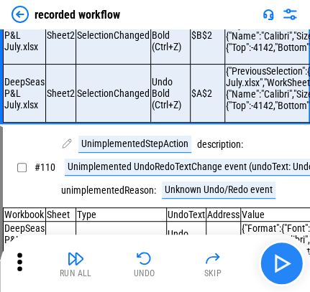
scroll to position [13259, 0]
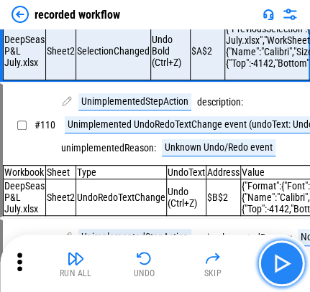
click at [234, 257] on img "button" at bounding box center [280, 263] width 23 height 23
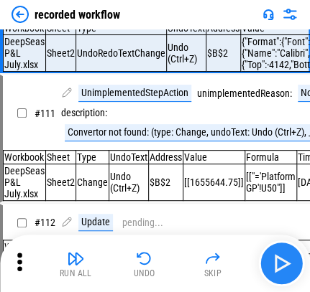
scroll to position [13424, 0]
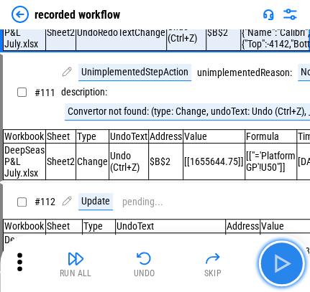
click at [234, 259] on img "button" at bounding box center [280, 263] width 23 height 23
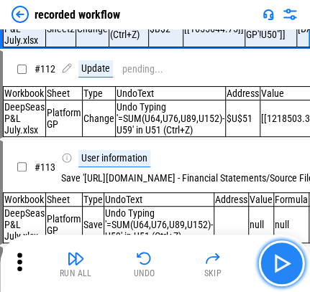
click at [234, 260] on img "button" at bounding box center [280, 263] width 23 height 23
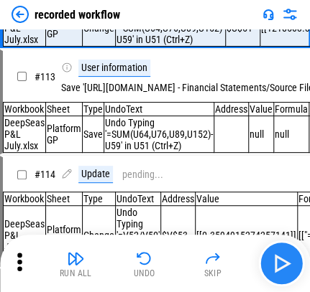
scroll to position [13679, 0]
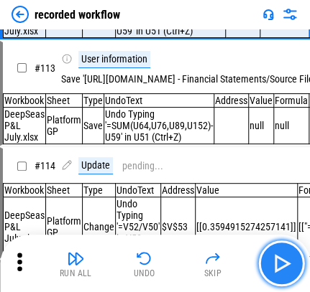
click at [234, 260] on img "button" at bounding box center [280, 263] width 23 height 23
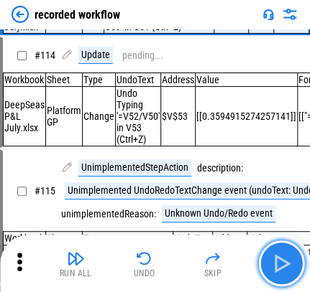
click at [234, 260] on img "button" at bounding box center [280, 263] width 23 height 23
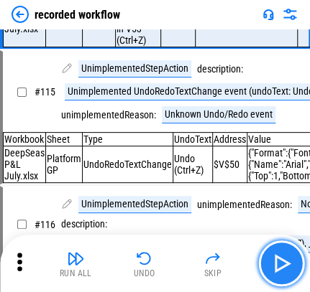
click at [234, 260] on img "button" at bounding box center [280, 263] width 23 height 23
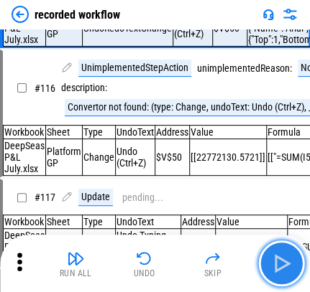
click at [234, 260] on img "button" at bounding box center [280, 263] width 23 height 23
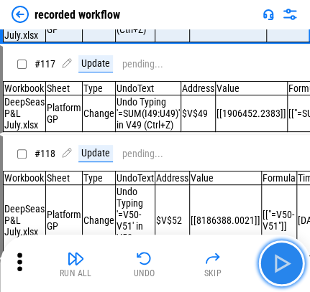
click at [234, 260] on img "button" at bounding box center [280, 263] width 23 height 23
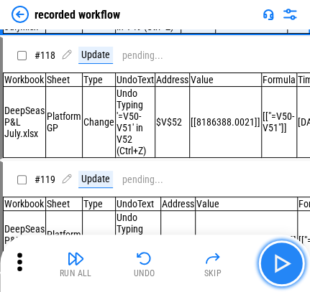
click at [234, 260] on img "button" at bounding box center [280, 263] width 23 height 23
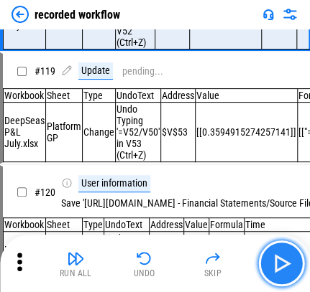
click at [234, 260] on img "button" at bounding box center [280, 263] width 23 height 23
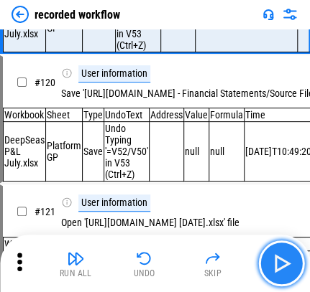
click at [234, 260] on img "button" at bounding box center [280, 263] width 23 height 23
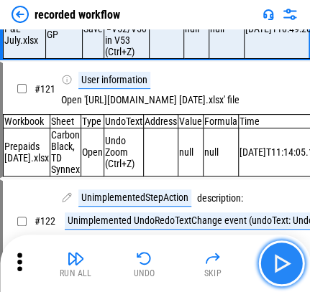
click at [234, 260] on img "button" at bounding box center [280, 263] width 23 height 23
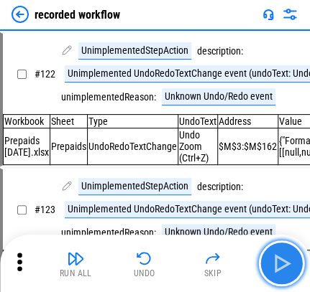
click at [234, 260] on img "button" at bounding box center [280, 263] width 23 height 23
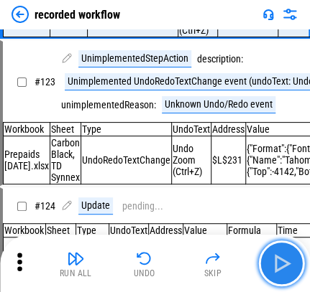
click at [234, 260] on img "button" at bounding box center [280, 263] width 23 height 23
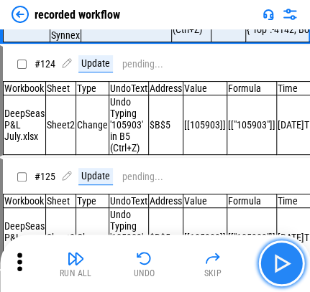
click at [234, 260] on img "button" at bounding box center [280, 263] width 23 height 23
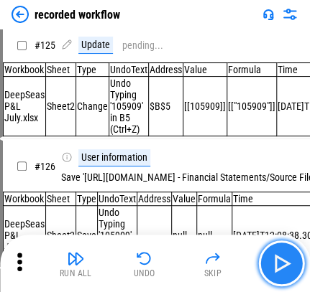
click at [234, 260] on img "button" at bounding box center [280, 263] width 23 height 23
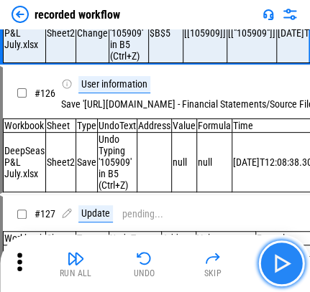
click at [234, 260] on img "button" at bounding box center [280, 263] width 23 height 23
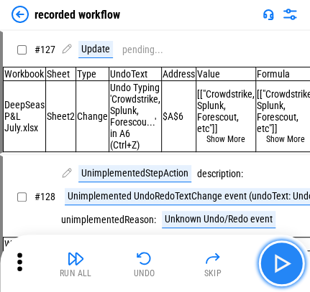
click at [234, 260] on img "button" at bounding box center [280, 263] width 23 height 23
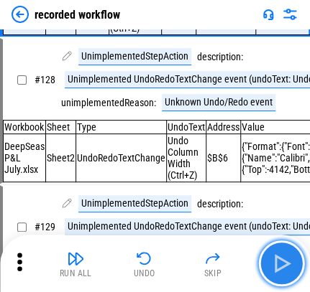
click at [234, 260] on img "button" at bounding box center [280, 263] width 23 height 23
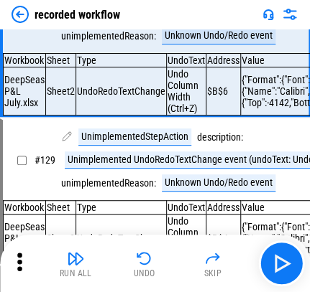
scroll to position [15623, 0]
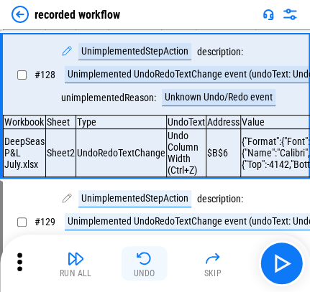
click at [155, 270] on button "Undo" at bounding box center [144, 263] width 46 height 34
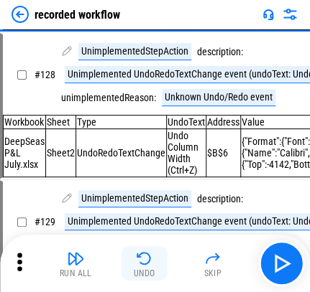
click at [155, 270] on button "Undo" at bounding box center [144, 263] width 46 height 34
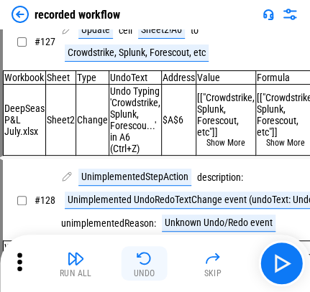
scroll to position [15478, 0]
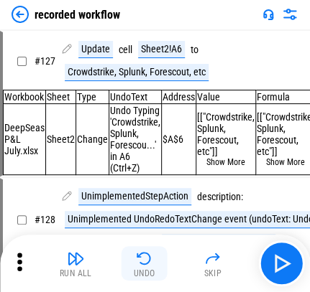
click at [155, 270] on button "Undo" at bounding box center [144, 263] width 46 height 34
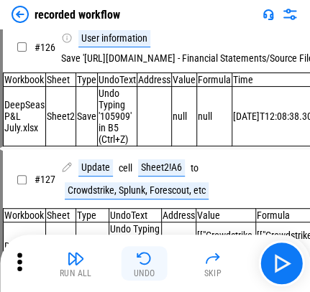
scroll to position [15355, 0]
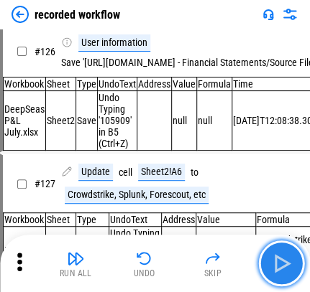
click at [234, 259] on img "button" at bounding box center [280, 263] width 23 height 23
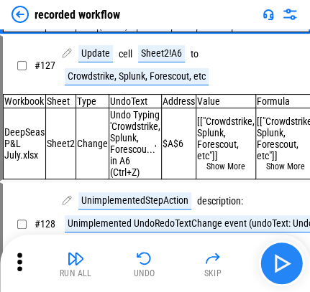
scroll to position [15478, 0]
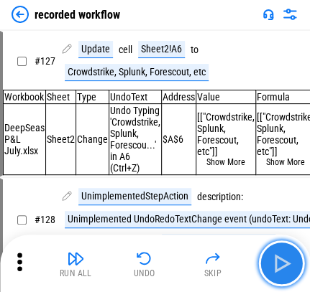
click at [234, 259] on img "button" at bounding box center [280, 263] width 23 height 23
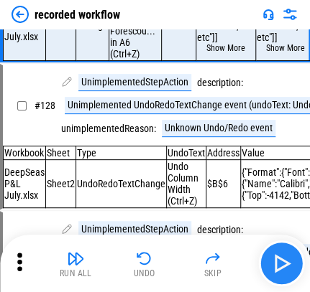
scroll to position [15618, 0]
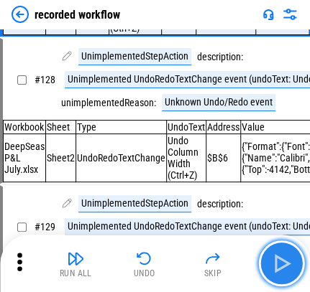
click at [234, 259] on img "button" at bounding box center [280, 263] width 23 height 23
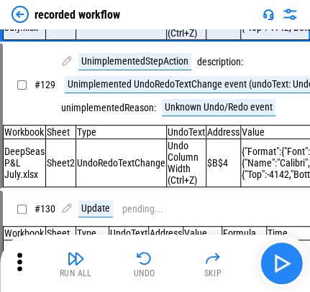
scroll to position [15766, 0]
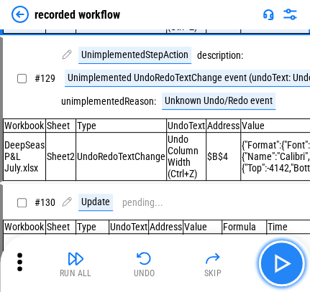
click at [234, 260] on img "button" at bounding box center [280, 263] width 23 height 23
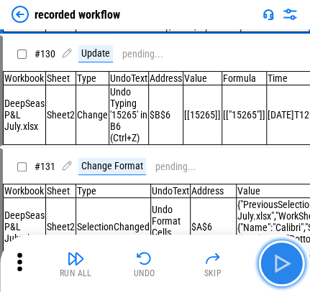
click at [234, 263] on img "button" at bounding box center [280, 263] width 23 height 23
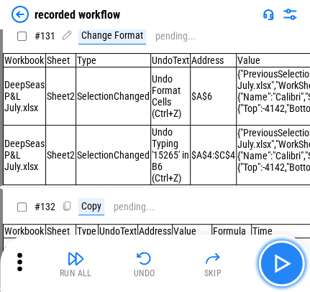
click at [234, 263] on img "button" at bounding box center [280, 263] width 23 height 23
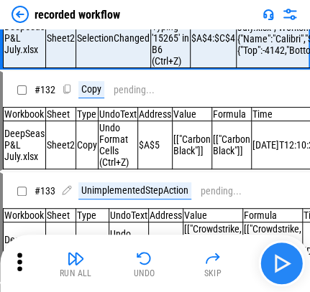
scroll to position [16202, 0]
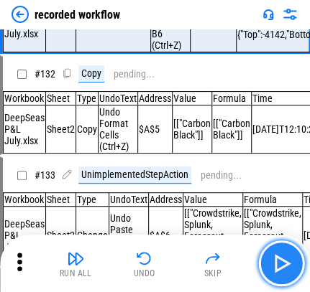
click at [234, 263] on img "button" at bounding box center [280, 263] width 23 height 23
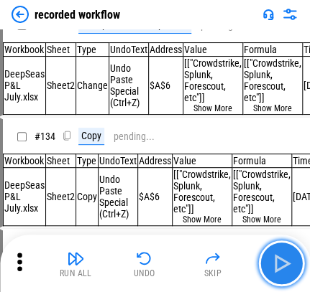
click at [234, 263] on img "button" at bounding box center [280, 263] width 23 height 23
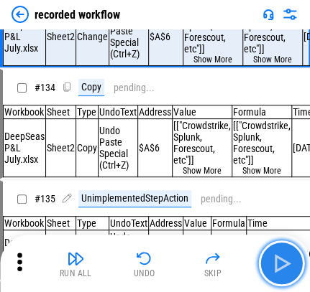
click at [234, 263] on img "button" at bounding box center [280, 263] width 23 height 23
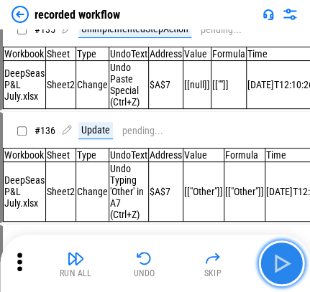
click at [234, 263] on img "button" at bounding box center [280, 263] width 23 height 23
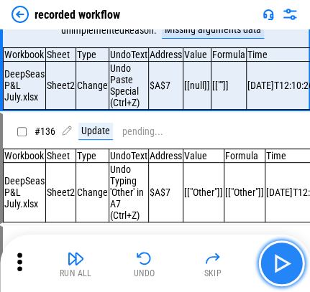
click at [234, 263] on img "button" at bounding box center [280, 263] width 23 height 23
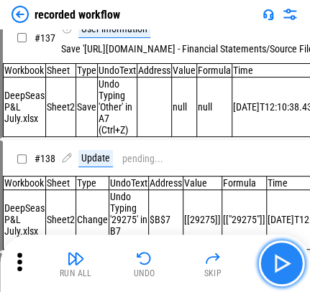
click at [234, 263] on img "button" at bounding box center [280, 263] width 23 height 23
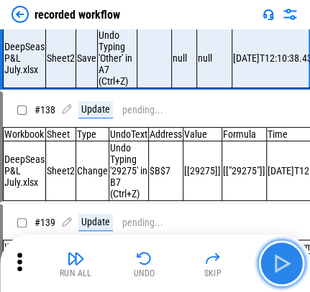
click at [234, 263] on img "button" at bounding box center [280, 263] width 23 height 23
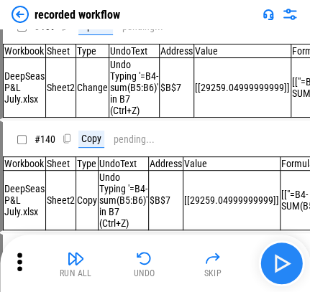
scroll to position [17261, 0]
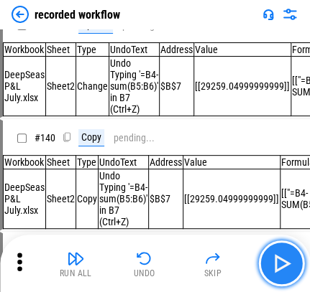
click at [234, 263] on img "button" at bounding box center [280, 263] width 23 height 23
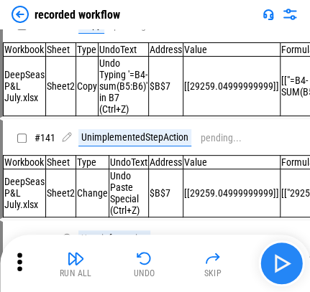
scroll to position [17375, 0]
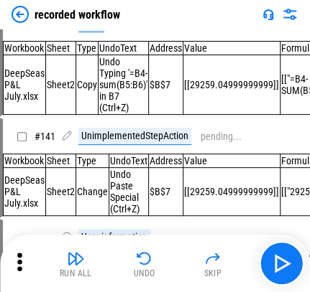
click at [234, 260] on button "button" at bounding box center [281, 264] width 46 height 46
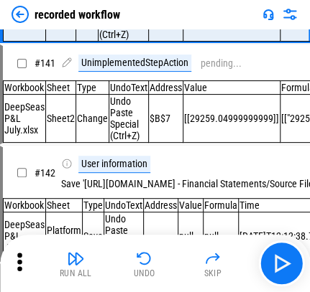
scroll to position [17490, 0]
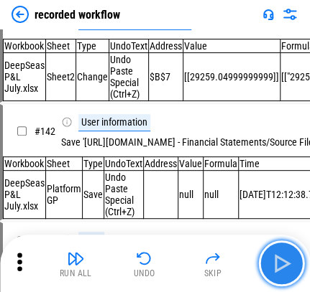
click at [234, 262] on button "button" at bounding box center [281, 264] width 46 height 46
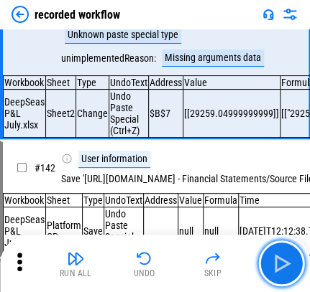
click at [234, 262] on img "button" at bounding box center [280, 263] width 23 height 23
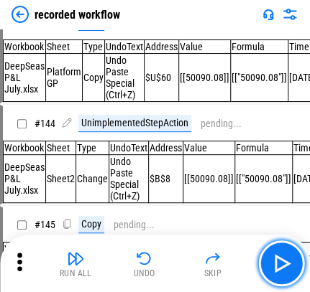
click at [234, 262] on img "button" at bounding box center [280, 263] width 23 height 23
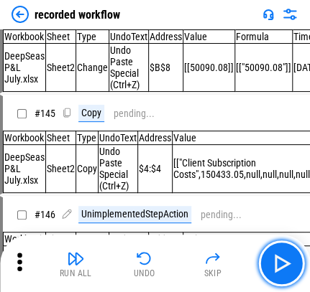
click at [234, 262] on img "button" at bounding box center [280, 263] width 23 height 23
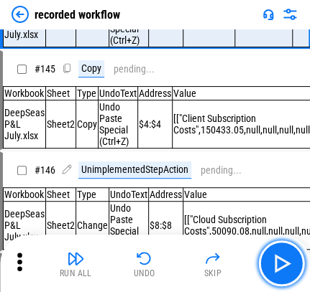
click at [234, 262] on img "button" at bounding box center [280, 263] width 23 height 23
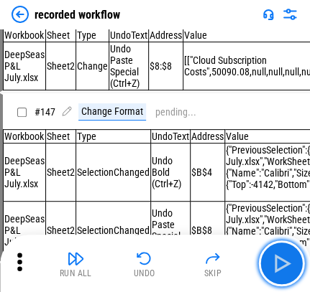
click at [234, 262] on img "button" at bounding box center [280, 263] width 23 height 23
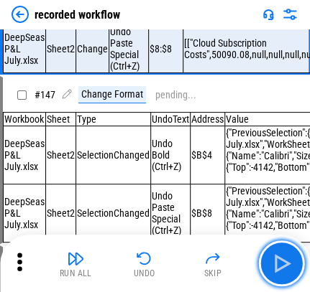
click at [234, 262] on img "button" at bounding box center [280, 263] width 23 height 23
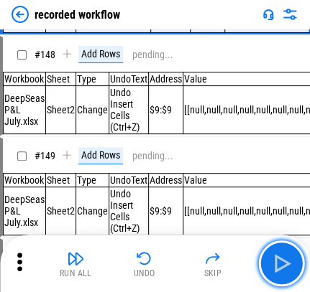
click at [234, 262] on img "button" at bounding box center [280, 263] width 23 height 23
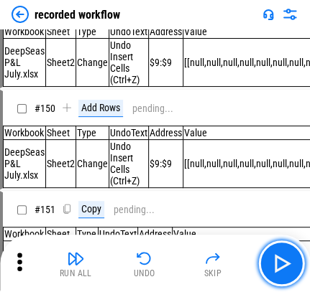
click at [234, 262] on img "button" at bounding box center [280, 263] width 23 height 23
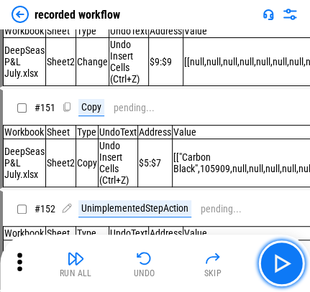
click at [234, 262] on img "button" at bounding box center [280, 263] width 23 height 23
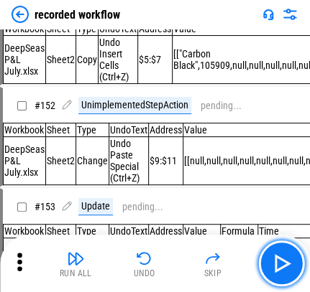
click at [234, 262] on img "button" at bounding box center [280, 263] width 23 height 23
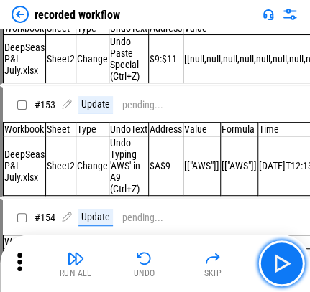
click at [234, 262] on img "button" at bounding box center [280, 263] width 23 height 23
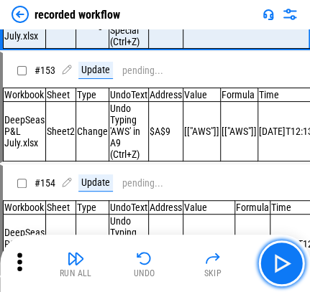
click at [234, 262] on img "button" at bounding box center [280, 263] width 23 height 23
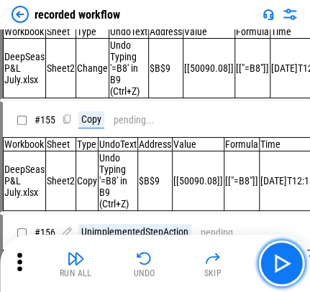
click at [234, 262] on img "button" at bounding box center [280, 263] width 23 height 23
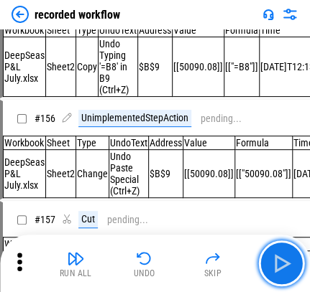
click at [234, 262] on img "button" at bounding box center [280, 263] width 23 height 23
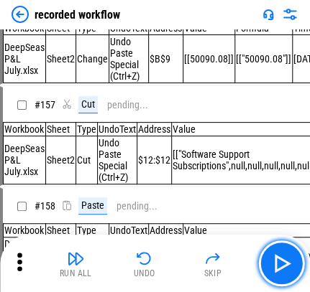
click at [234, 262] on img "button" at bounding box center [280, 263] width 23 height 23
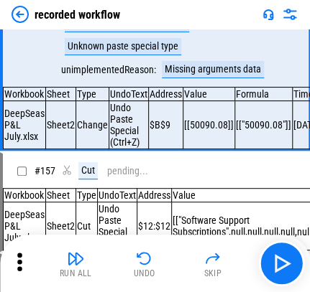
scroll to position [19796, 0]
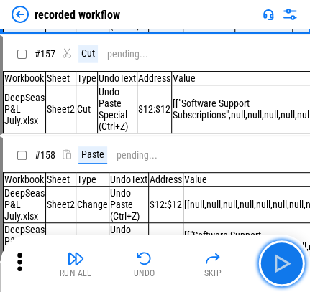
click at [234, 262] on img "button" at bounding box center [280, 263] width 23 height 23
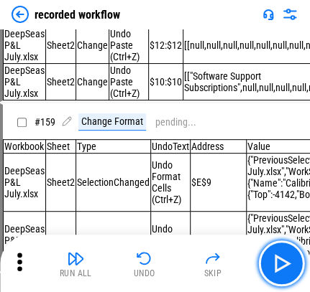
click at [234, 262] on img "button" at bounding box center [280, 263] width 23 height 23
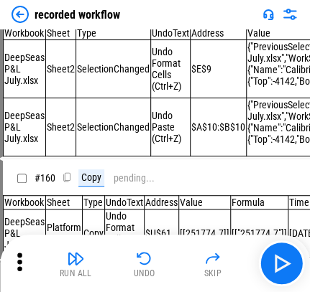
scroll to position [20072, 0]
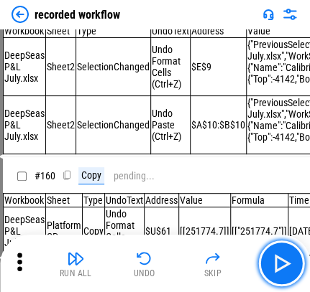
click at [234, 262] on img "button" at bounding box center [280, 263] width 23 height 23
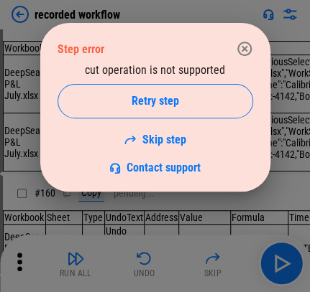
click at [234, 262] on div at bounding box center [155, 146] width 310 height 292
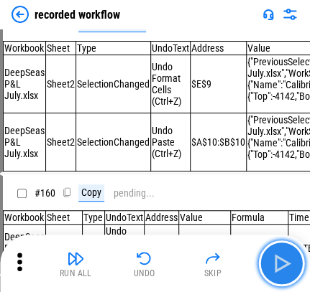
click at [234, 267] on img "button" at bounding box center [280, 263] width 23 height 23
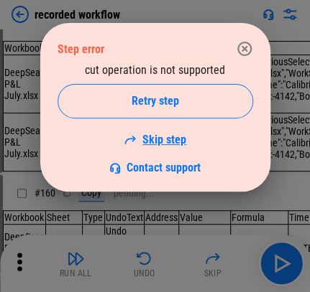
click at [153, 133] on link "Skip step" at bounding box center [155, 140] width 63 height 14
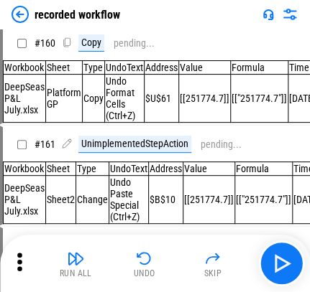
scroll to position [20233, 0]
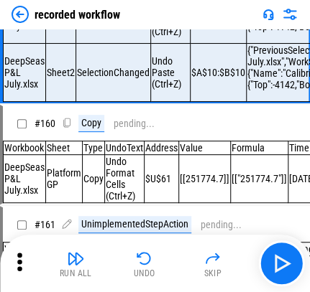
scroll to position [20089, 0]
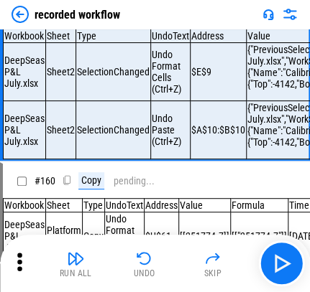
copy div "[["Software Support Subscriptions",null,null,null,null,null,null,null,null,null…"
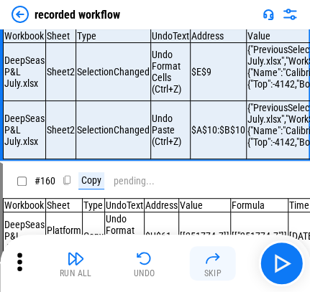
click at [216, 266] on img "button" at bounding box center [212, 258] width 17 height 17
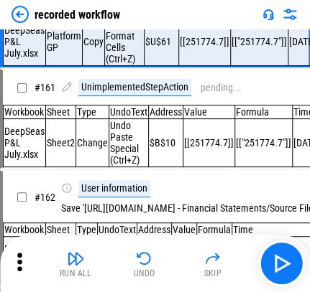
scroll to position [20381, 0]
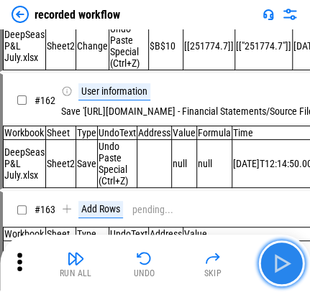
click at [234, 259] on button "button" at bounding box center [281, 264] width 46 height 46
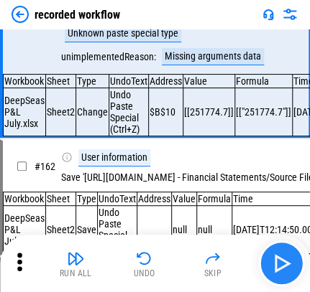
scroll to position [20541, 0]
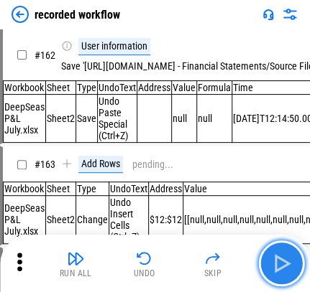
click at [234, 264] on img "button" at bounding box center [280, 263] width 23 height 23
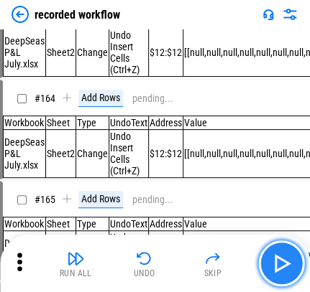
click at [234, 264] on img "button" at bounding box center [280, 263] width 23 height 23
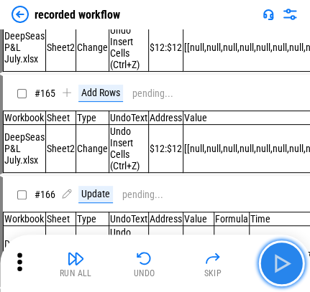
click at [234, 264] on img "button" at bounding box center [280, 263] width 23 height 23
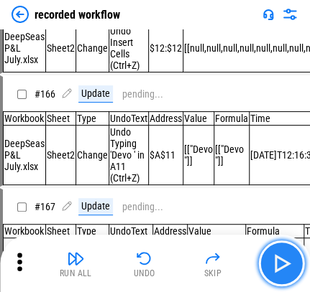
click at [234, 264] on img "button" at bounding box center [280, 263] width 23 height 23
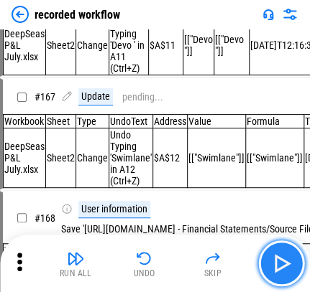
click at [234, 264] on img "button" at bounding box center [280, 263] width 23 height 23
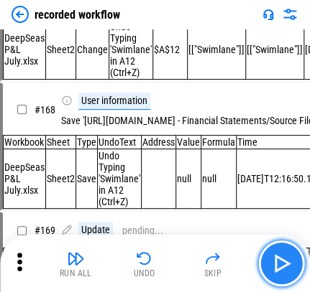
click at [234, 264] on img "button" at bounding box center [280, 263] width 23 height 23
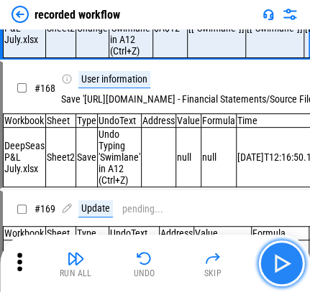
click at [234, 264] on img "button" at bounding box center [280, 263] width 23 height 23
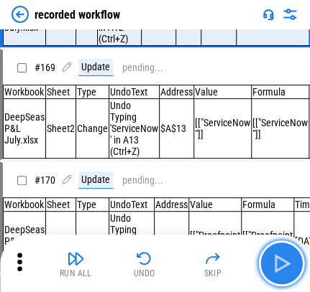
click at [234, 264] on img "button" at bounding box center [280, 263] width 23 height 23
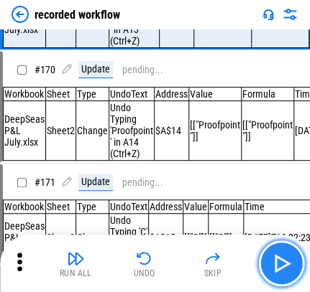
click at [234, 264] on img "button" at bounding box center [280, 263] width 23 height 23
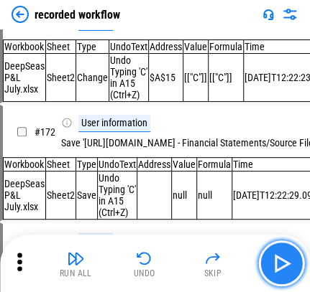
click at [234, 264] on img "button" at bounding box center [280, 263] width 23 height 23
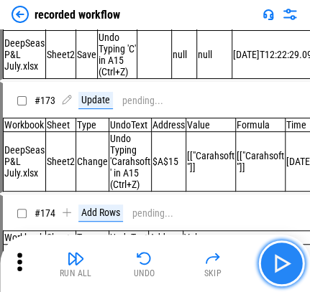
click at [234, 264] on img "button" at bounding box center [280, 263] width 23 height 23
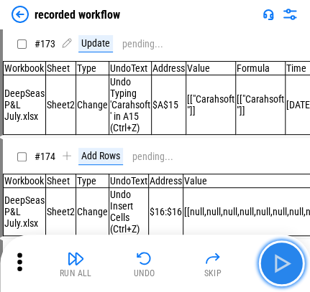
click at [234, 264] on img "button" at bounding box center [280, 263] width 23 height 23
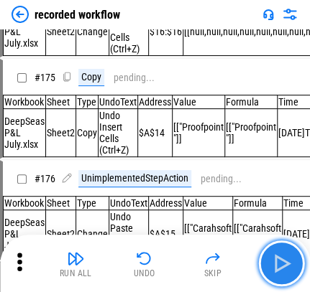
click at [234, 264] on img "button" at bounding box center [280, 263] width 23 height 23
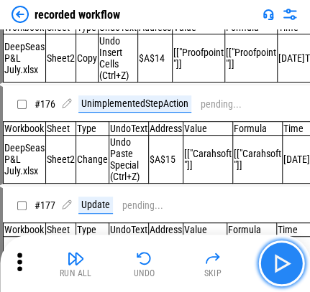
click at [234, 264] on img "button" at bounding box center [280, 263] width 23 height 23
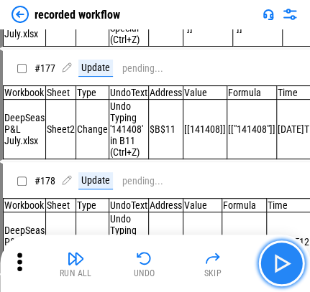
click at [234, 264] on img "button" at bounding box center [280, 263] width 23 height 23
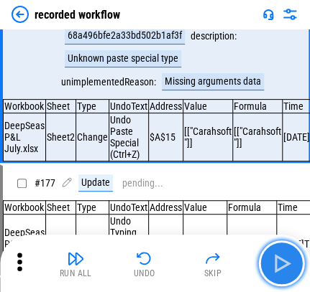
click at [234, 264] on img "button" at bounding box center [280, 263] width 23 height 23
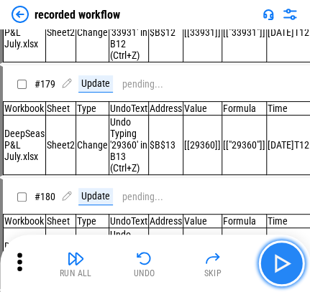
click at [234, 264] on img "button" at bounding box center [280, 263] width 23 height 23
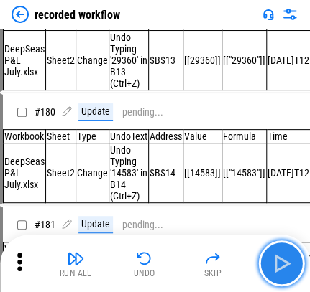
click at [234, 264] on img "button" at bounding box center [280, 263] width 23 height 23
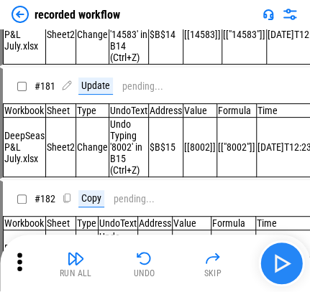
scroll to position [22713, 0]
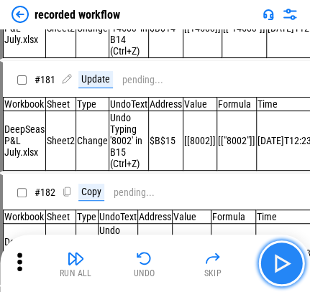
click at [234, 257] on img "button" at bounding box center [280, 263] width 23 height 23
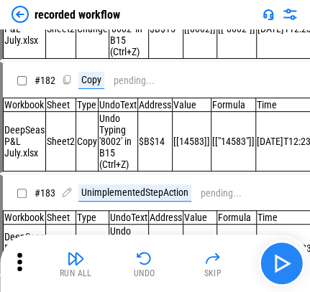
scroll to position [22827, 0]
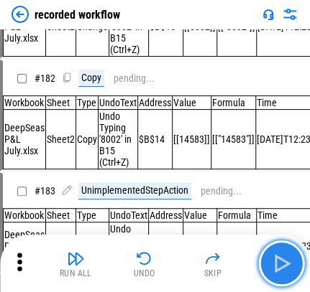
click at [234, 257] on img "button" at bounding box center [280, 263] width 23 height 23
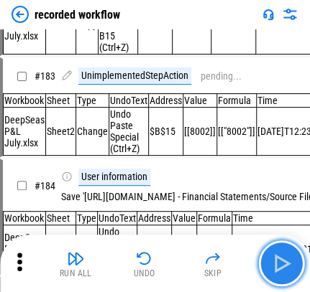
click at [234, 257] on img "button" at bounding box center [280, 263] width 23 height 23
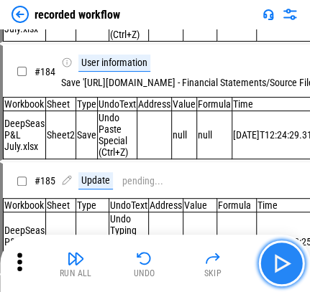
click at [234, 257] on img "button" at bounding box center [280, 263] width 23 height 23
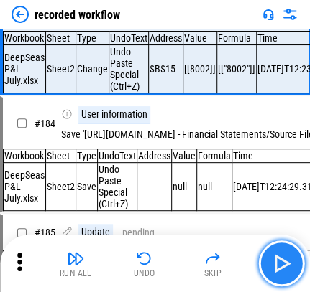
click at [234, 257] on img "button" at bounding box center [280, 263] width 23 height 23
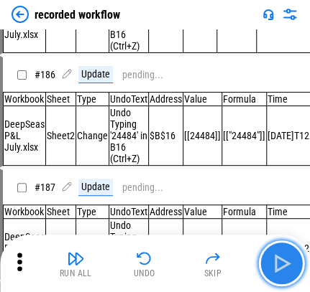
click at [234, 257] on img "button" at bounding box center [280, 263] width 23 height 23
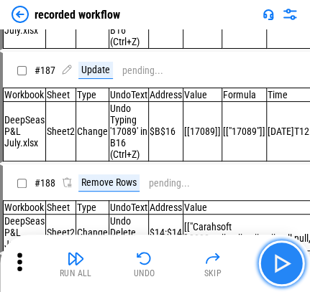
click at [234, 257] on img "button" at bounding box center [280, 263] width 23 height 23
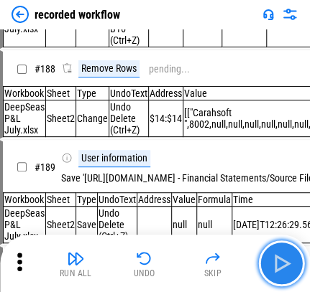
click at [234, 257] on img "button" at bounding box center [280, 263] width 23 height 23
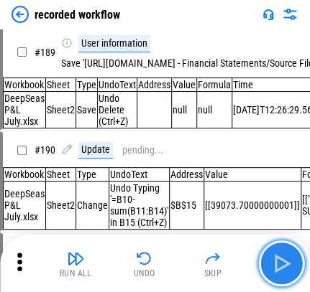
click at [234, 257] on img "button" at bounding box center [280, 263] width 23 height 23
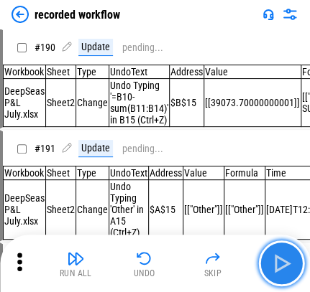
click at [234, 257] on img "button" at bounding box center [280, 263] width 23 height 23
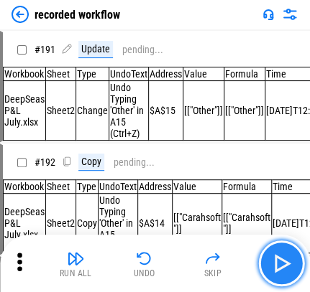
click at [234, 257] on img "button" at bounding box center [280, 263] width 23 height 23
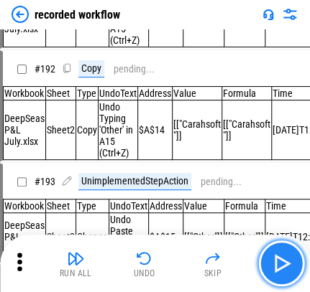
click at [234, 257] on img "button" at bounding box center [280, 263] width 23 height 23
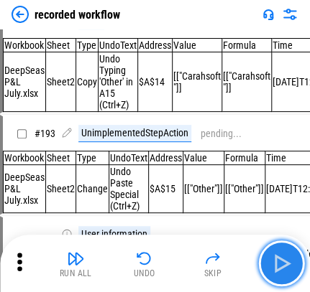
click at [234, 257] on img "button" at bounding box center [280, 263] width 23 height 23
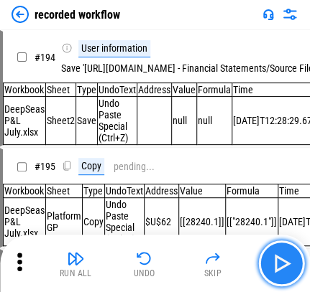
click at [234, 257] on img "button" at bounding box center [280, 263] width 23 height 23
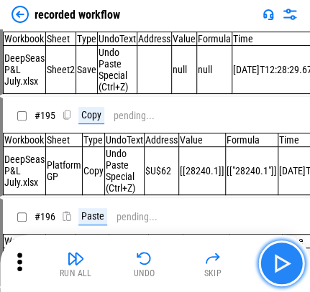
click at [234, 257] on img "button" at bounding box center [280, 263] width 23 height 23
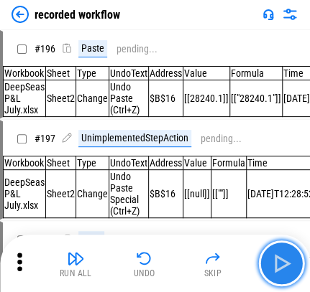
click at [234, 257] on img "button" at bounding box center [280, 263] width 23 height 23
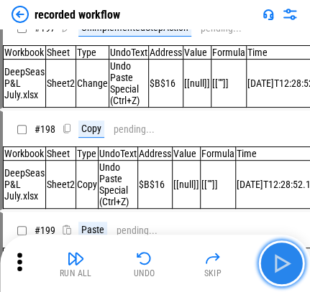
click at [234, 257] on img "button" at bounding box center [280, 263] width 23 height 23
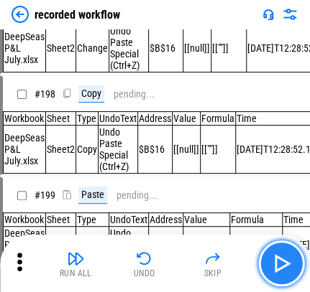
click at [234, 257] on img "button" at bounding box center [280, 263] width 23 height 23
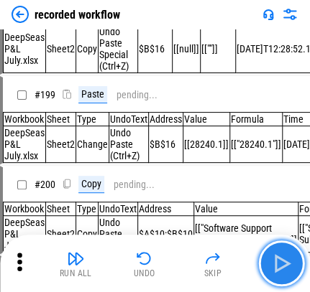
click at [234, 257] on img "button" at bounding box center [280, 263] width 23 height 23
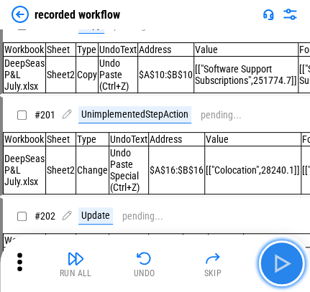
click at [234, 257] on img "button" at bounding box center [280, 263] width 23 height 23
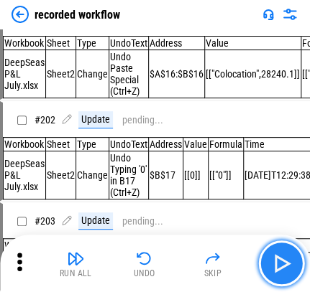
click at [234, 257] on img "button" at bounding box center [280, 263] width 23 height 23
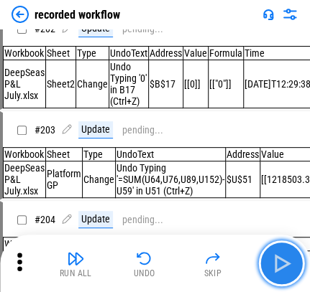
click at [234, 257] on img "button" at bounding box center [280, 263] width 23 height 23
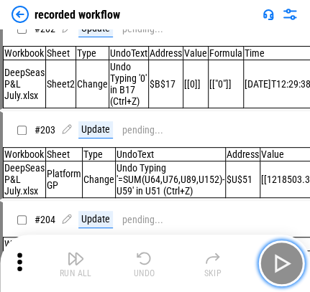
click at [234, 257] on img "button" at bounding box center [280, 263] width 23 height 23
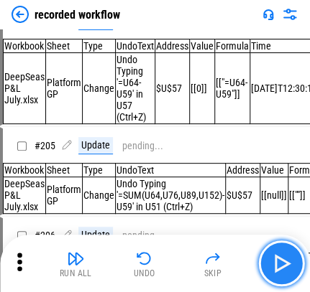
click at [234, 257] on img "button" at bounding box center [280, 263] width 23 height 23
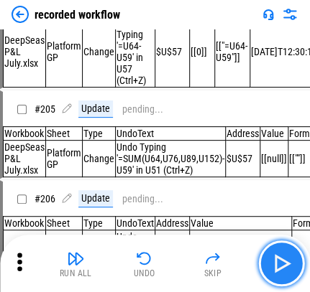
click at [234, 257] on img "button" at bounding box center [280, 263] width 23 height 23
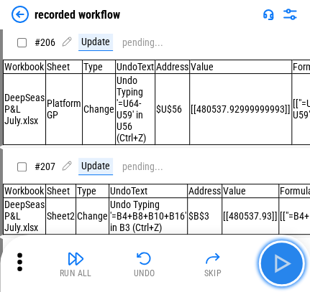
click at [234, 257] on img "button" at bounding box center [280, 263] width 23 height 23
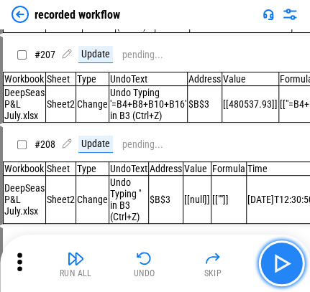
click at [234, 257] on img "button" at bounding box center [280, 263] width 23 height 23
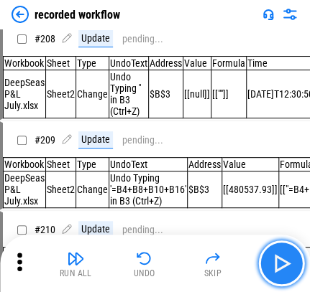
click at [234, 257] on img "button" at bounding box center [280, 263] width 23 height 23
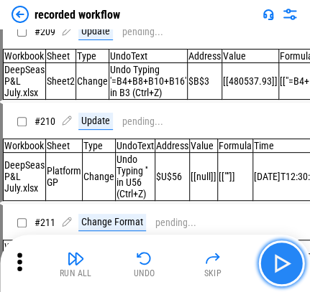
click at [234, 257] on img "button" at bounding box center [280, 263] width 23 height 23
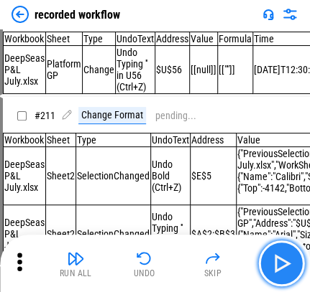
click at [234, 257] on img "button" at bounding box center [280, 263] width 23 height 23
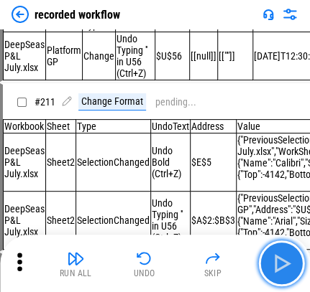
click at [234, 257] on img "button" at bounding box center [280, 263] width 23 height 23
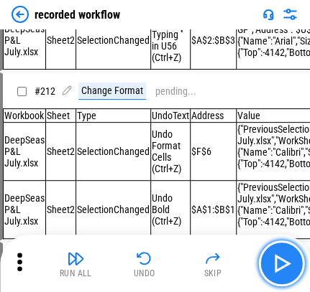
click at [234, 257] on img "button" at bounding box center [280, 263] width 23 height 23
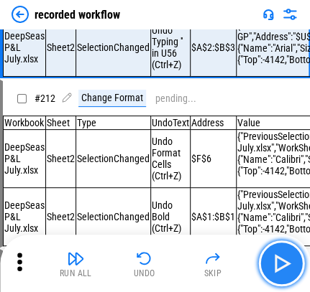
click at [234, 257] on img "button" at bounding box center [280, 263] width 23 height 23
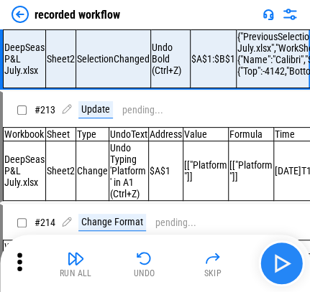
scroll to position [26924, 0]
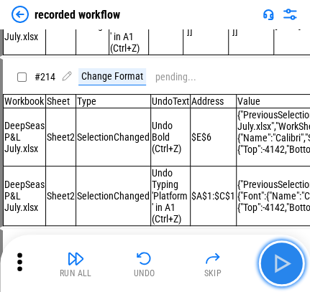
click at [234, 257] on img "button" at bounding box center [280, 263] width 23 height 23
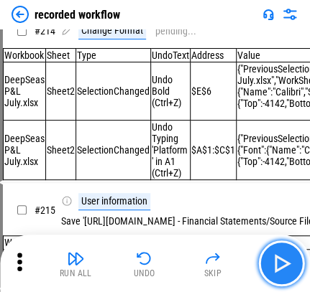
click at [234, 257] on img "button" at bounding box center [280, 263] width 23 height 23
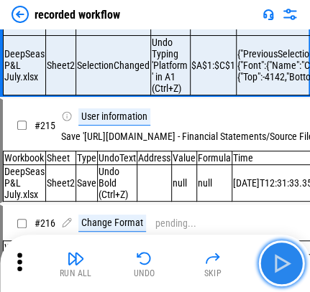
click at [234, 257] on img "button" at bounding box center [280, 263] width 23 height 23
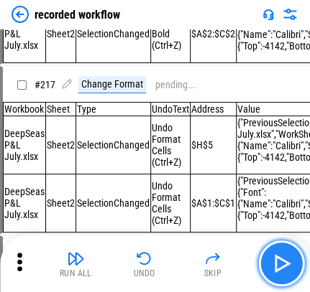
click at [234, 257] on img "button" at bounding box center [280, 263] width 23 height 23
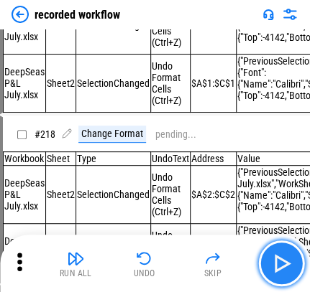
click at [234, 257] on img "button" at bounding box center [280, 263] width 23 height 23
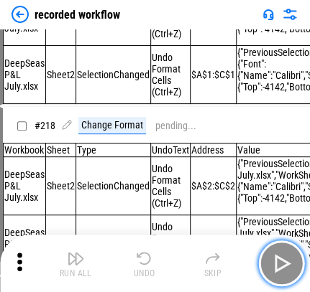
click at [234, 257] on img "button" at bounding box center [280, 263] width 23 height 23
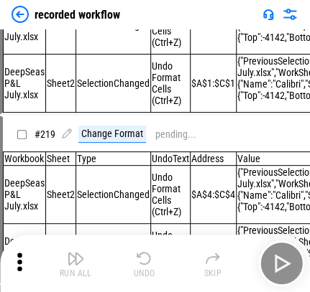
click at [234, 257] on div "Run All Undo Skip" at bounding box center [156, 264] width 295 height 46
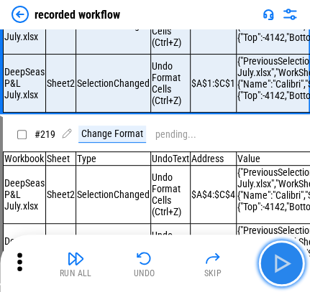
click at [234, 257] on img "button" at bounding box center [280, 263] width 23 height 23
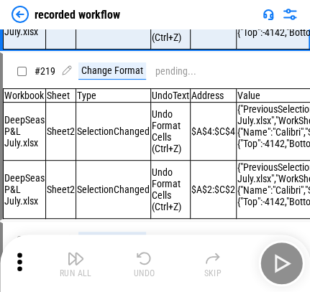
click at [234, 257] on div "Run All Undo Skip" at bounding box center [156, 264] width 295 height 46
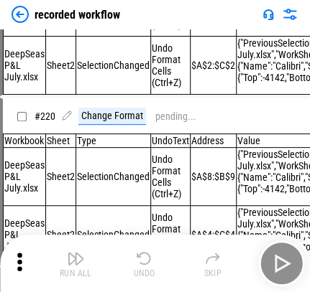
click at [234, 257] on div "Run All Undo Skip" at bounding box center [156, 264] width 295 height 46
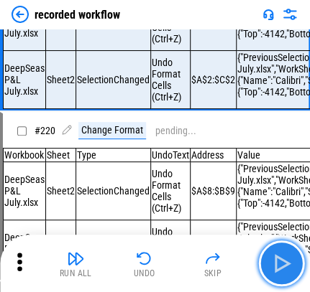
click at [234, 257] on img "button" at bounding box center [280, 263] width 23 height 23
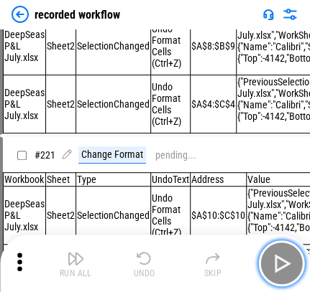
click at [234, 257] on img "button" at bounding box center [280, 263] width 23 height 23
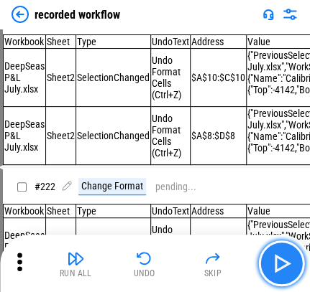
click at [234, 257] on img "button" at bounding box center [280, 263] width 23 height 23
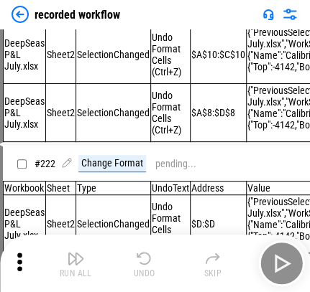
click at [234, 257] on div "Run All Undo Skip" at bounding box center [156, 264] width 295 height 46
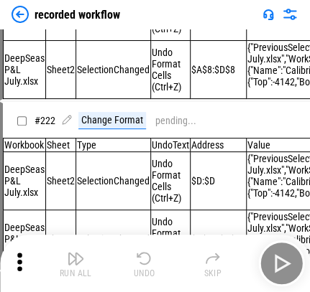
click at [234, 257] on div "Run All Undo Skip" at bounding box center [156, 264] width 295 height 46
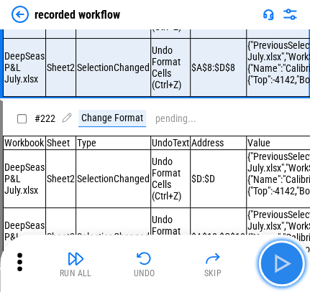
click at [234, 257] on img "button" at bounding box center [280, 263] width 23 height 23
click at [234, 257] on div "Run All Undo Skip" at bounding box center [156, 264] width 295 height 46
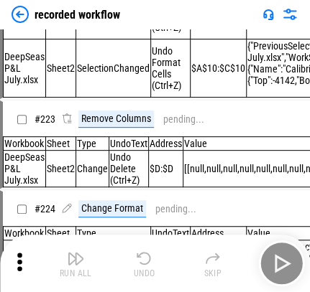
click at [234, 257] on div "Run All Undo Skip" at bounding box center [156, 264] width 295 height 46
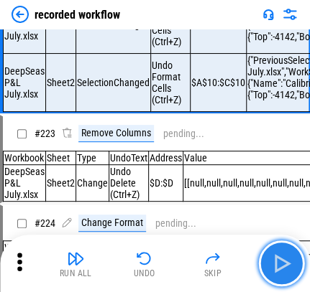
click at [234, 257] on img "button" at bounding box center [280, 263] width 23 height 23
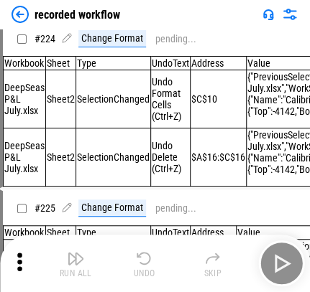
click at [234, 257] on div "Run All Undo Skip" at bounding box center [156, 264] width 295 height 46
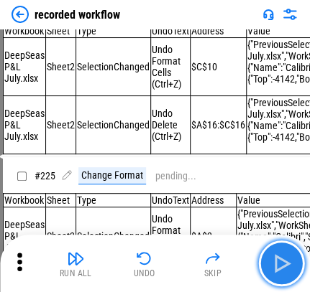
click at [234, 257] on img "button" at bounding box center [280, 263] width 23 height 23
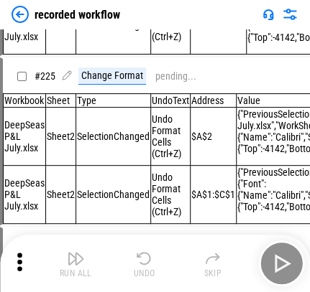
click at [234, 257] on div "Run All Undo Skip" at bounding box center [156, 264] width 295 height 46
click at [234, 257] on img "button" at bounding box center [280, 263] width 23 height 23
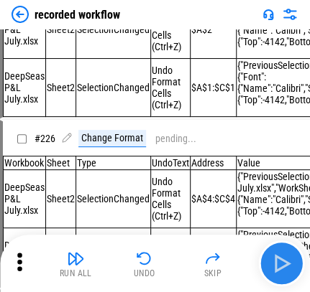
click at [234, 257] on div "Run All Undo Skip" at bounding box center [156, 264] width 295 height 46
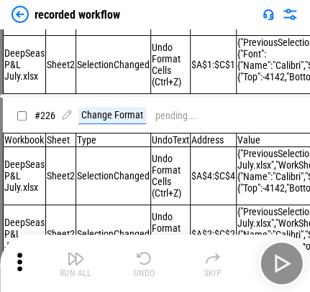
click at [234, 257] on div "Run All Undo Skip" at bounding box center [156, 264] width 295 height 46
click at [234, 257] on img "button" at bounding box center [280, 263] width 23 height 23
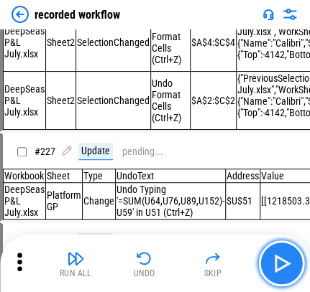
click at [234, 257] on img "button" at bounding box center [280, 263] width 23 height 23
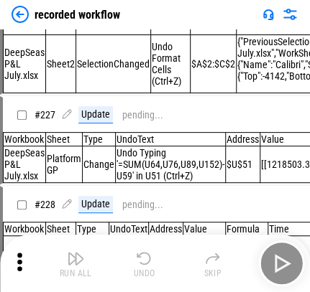
click at [234, 257] on div "Run All Undo Skip" at bounding box center [156, 264] width 295 height 46
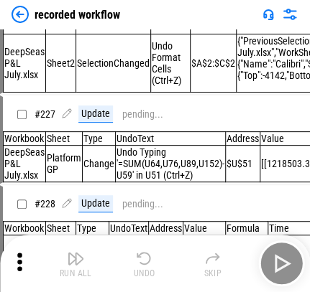
click at [234, 257] on div "Run All Undo Skip" at bounding box center [156, 264] width 295 height 46
click at [234, 257] on img "button" at bounding box center [280, 263] width 23 height 23
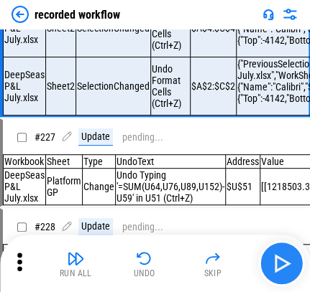
click at [234, 257] on div "Run All Undo Skip" at bounding box center [156, 264] width 295 height 46
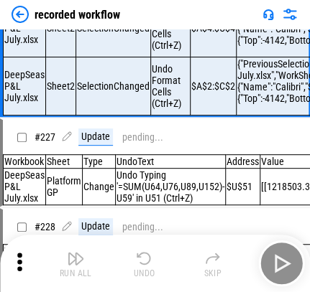
click at [234, 257] on div "Run All Undo Skip" at bounding box center [156, 264] width 295 height 46
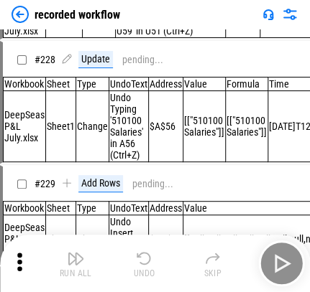
click at [234, 257] on div "Run All Undo Skip" at bounding box center [156, 264] width 295 height 46
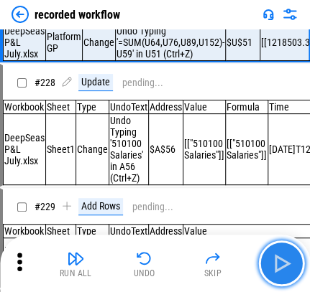
click at [234, 257] on img "button" at bounding box center [280, 263] width 23 height 23
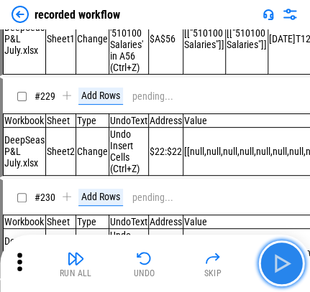
click at [234, 257] on img "button" at bounding box center [280, 263] width 23 height 23
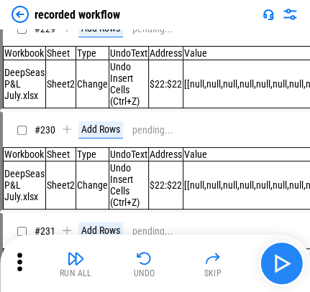
click at [234, 257] on div "Run All Undo Skip" at bounding box center [156, 264] width 295 height 46
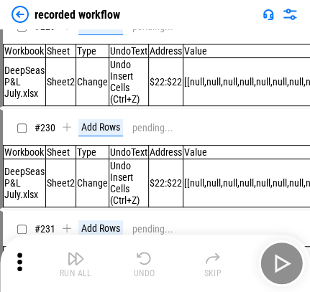
click at [234, 257] on div "Run All Undo Skip" at bounding box center [156, 264] width 295 height 46
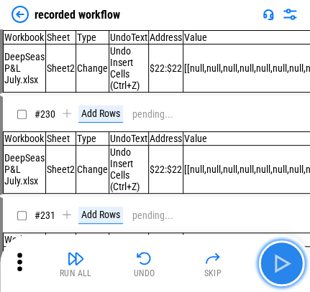
click at [234, 257] on img "button" at bounding box center [280, 263] width 23 height 23
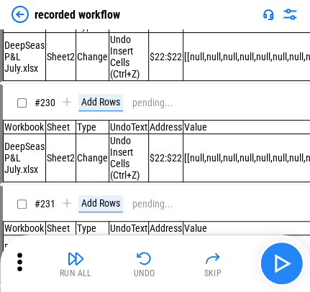
click at [234, 257] on div "Run All Undo Skip" at bounding box center [156, 264] width 295 height 46
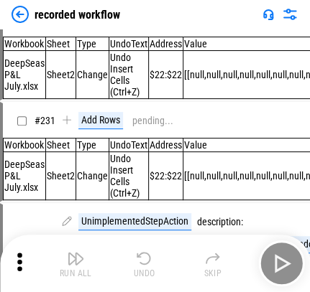
click at [234, 257] on div "Run All Undo Skip" at bounding box center [156, 264] width 295 height 46
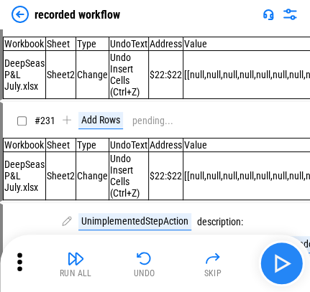
click at [234, 257] on div "Run All Undo Skip" at bounding box center [156, 264] width 295 height 46
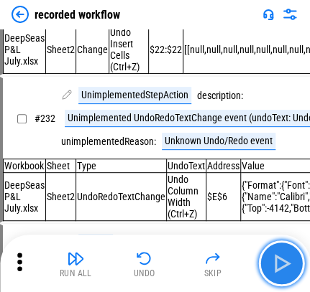
click at [234, 257] on img "button" at bounding box center [280, 263] width 23 height 23
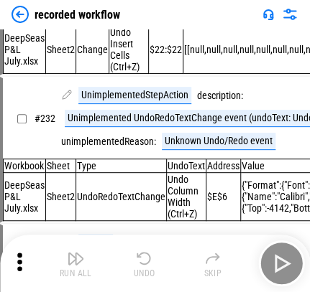
click at [234, 257] on div "Run All Undo Skip" at bounding box center [156, 264] width 295 height 46
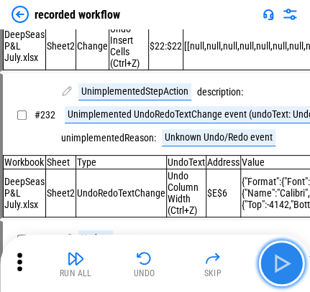
click at [234, 257] on img "button" at bounding box center [280, 263] width 23 height 23
click at [234, 257] on div "Run All Undo Skip" at bounding box center [156, 264] width 295 height 46
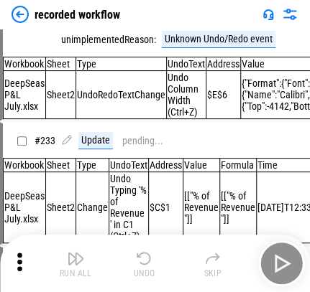
click at [234, 257] on div "Run All Undo Skip" at bounding box center [156, 264] width 295 height 46
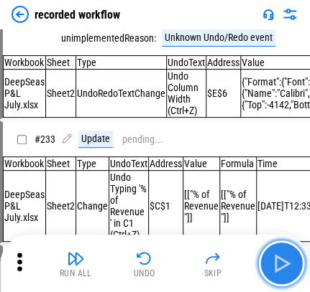
click at [234, 257] on img "button" at bounding box center [280, 263] width 23 height 23
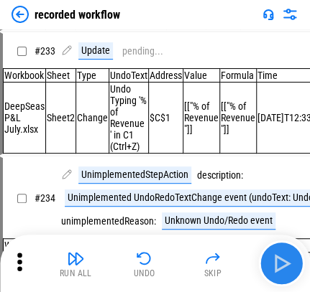
click at [234, 257] on div "Run All Undo Skip" at bounding box center [156, 264] width 295 height 46
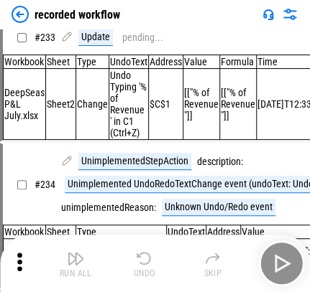
click at [234, 257] on div "Run All Undo Skip" at bounding box center [156, 264] width 295 height 46
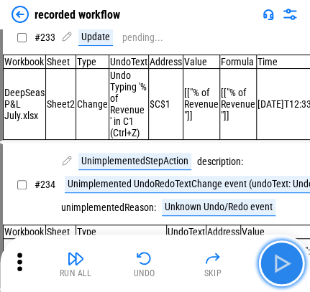
click at [234, 257] on img "button" at bounding box center [280, 263] width 23 height 23
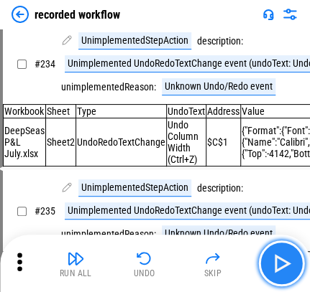
click at [234, 257] on img "button" at bounding box center [280, 263] width 23 height 23
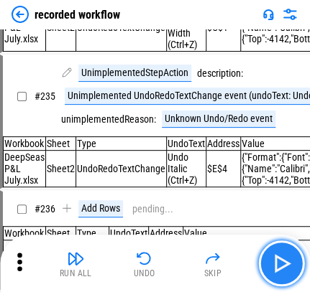
click at [234, 257] on img "button" at bounding box center [280, 263] width 23 height 23
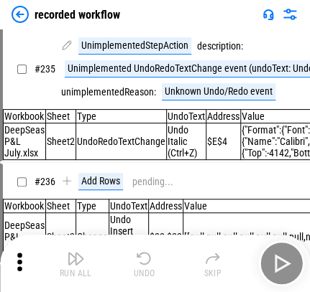
click at [234, 257] on div "Run All Undo Skip" at bounding box center [156, 264] width 295 height 46
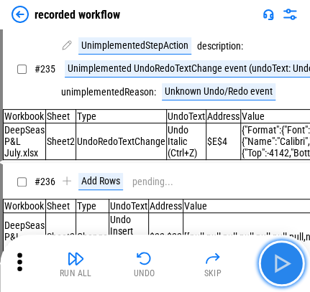
click at [234, 257] on img "button" at bounding box center [280, 263] width 23 height 23
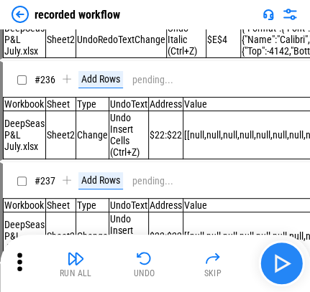
click at [234, 257] on div "Run All Undo Skip" at bounding box center [156, 264] width 295 height 46
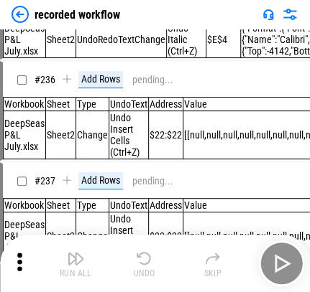
click at [234, 257] on div "Run All Undo Skip" at bounding box center [156, 264] width 295 height 46
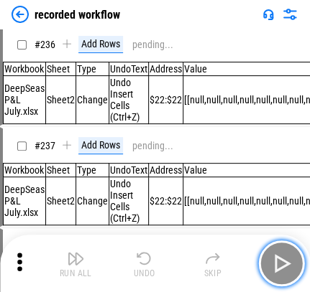
click at [234, 257] on img "button" at bounding box center [280, 263] width 23 height 23
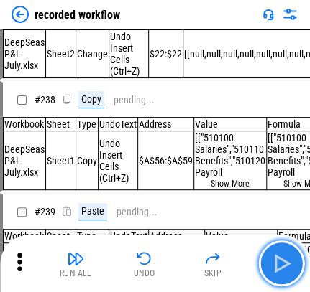
click at [234, 257] on img "button" at bounding box center [280, 263] width 23 height 23
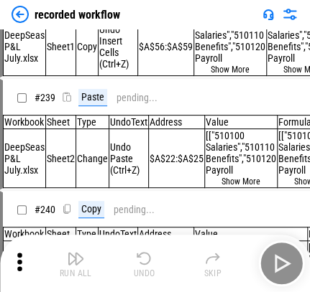
click at [234, 257] on div "Run All Undo Skip" at bounding box center [156, 264] width 295 height 46
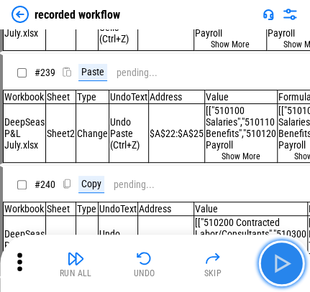
click at [234, 257] on img "button" at bounding box center [280, 263] width 23 height 23
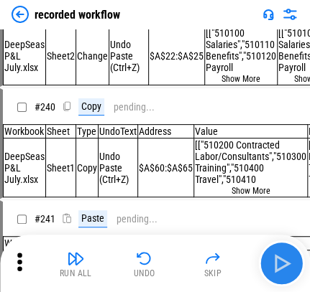
click at [234, 257] on div "Run All Undo Skip" at bounding box center [156, 264] width 295 height 46
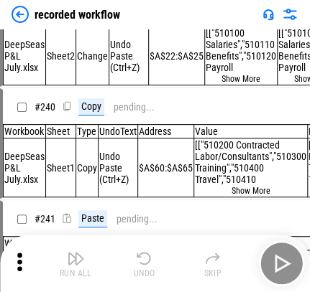
click at [234, 257] on div "Run All Undo Skip" at bounding box center [156, 264] width 295 height 46
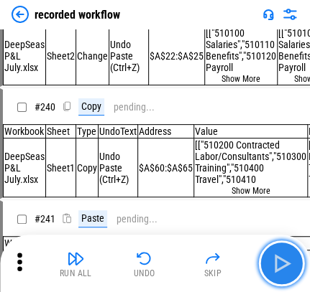
click at [234, 257] on img "button" at bounding box center [280, 263] width 23 height 23
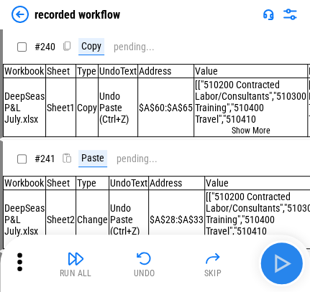
click at [234, 257] on div "Run All Undo Skip" at bounding box center [156, 264] width 295 height 46
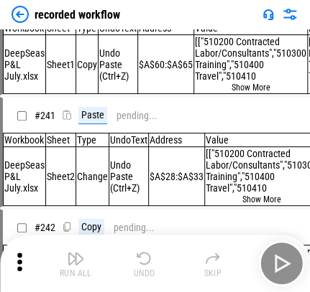
click at [234, 257] on div "Run All Undo Skip" at bounding box center [156, 264] width 295 height 46
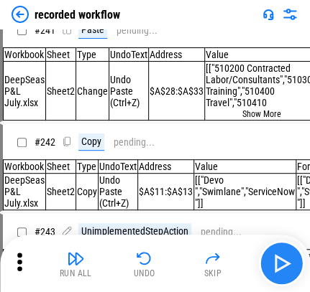
scroll to position [30952, 0]
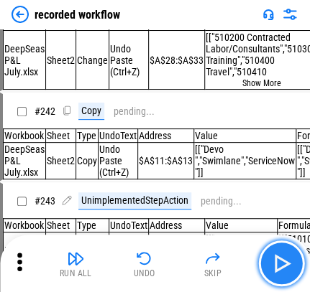
click at [234, 257] on img "button" at bounding box center [280, 263] width 23 height 23
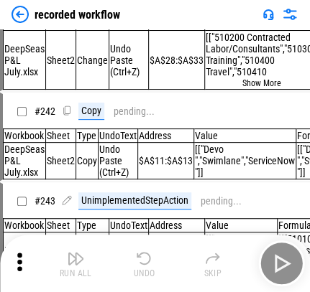
click at [234, 257] on div "Run All Undo Skip" at bounding box center [156, 264] width 295 height 46
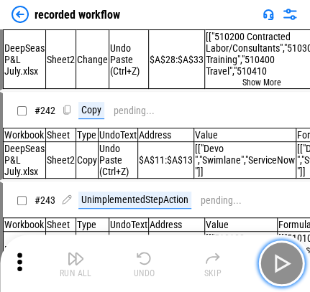
click at [234, 257] on img "button" at bounding box center [280, 263] width 23 height 23
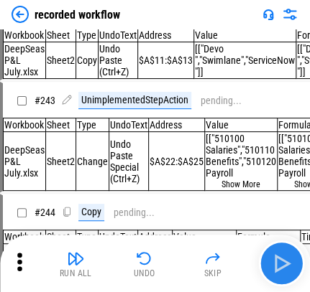
click at [234, 257] on div "Run All Undo Skip" at bounding box center [156, 264] width 295 height 46
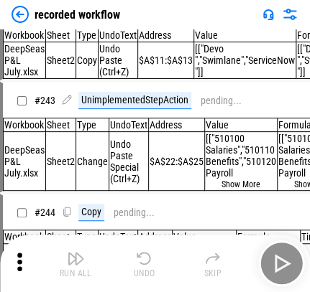
click at [234, 257] on div "Run All Undo Skip" at bounding box center [156, 264] width 295 height 46
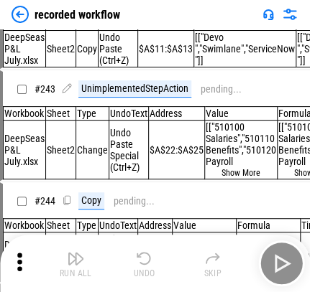
click at [234, 257] on div "Run All Undo Skip" at bounding box center [156, 264] width 295 height 46
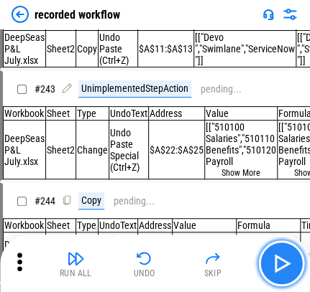
click at [234, 257] on img "button" at bounding box center [280, 263] width 23 height 23
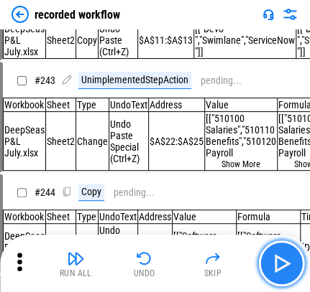
click at [234, 257] on img "button" at bounding box center [280, 263] width 23 height 23
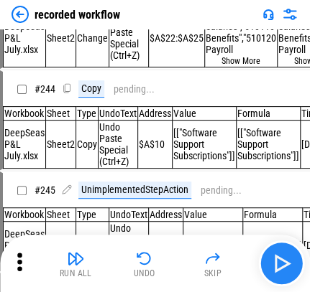
click at [234, 257] on div "Run All Undo Skip" at bounding box center [156, 264] width 295 height 46
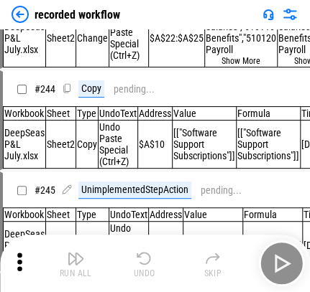
click at [234, 257] on div "Run All Undo Skip" at bounding box center [156, 264] width 295 height 46
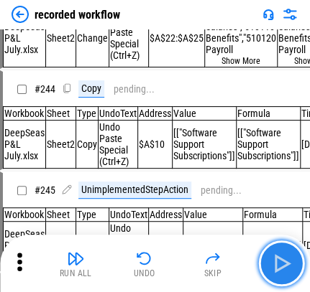
click at [234, 257] on img "button" at bounding box center [280, 263] width 23 height 23
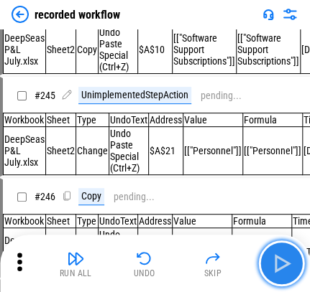
click at [234, 257] on img "button" at bounding box center [280, 263] width 23 height 23
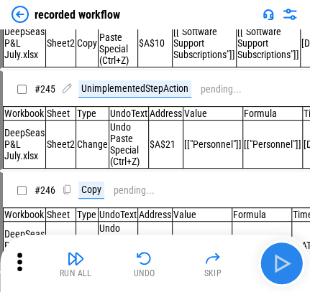
click at [234, 257] on div "Run All Undo Skip" at bounding box center [156, 264] width 295 height 46
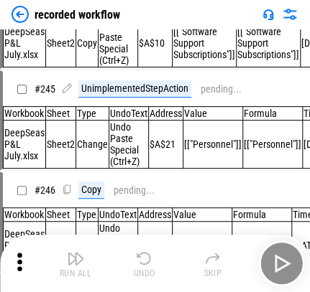
click at [234, 257] on div "Run All Undo Skip" at bounding box center [156, 264] width 295 height 46
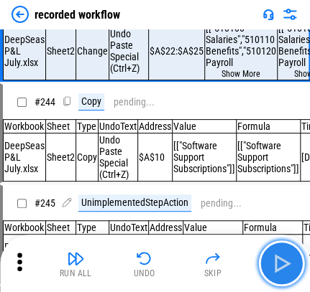
click at [234, 257] on img "button" at bounding box center [280, 263] width 23 height 23
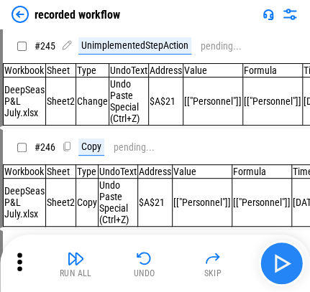
click at [234, 257] on div "Run All Undo Skip" at bounding box center [156, 264] width 295 height 46
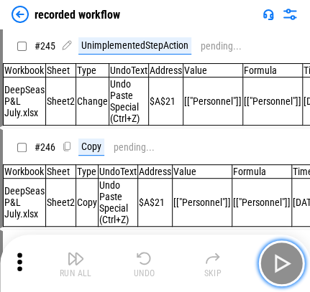
click at [234, 257] on img "button" at bounding box center [280, 263] width 23 height 23
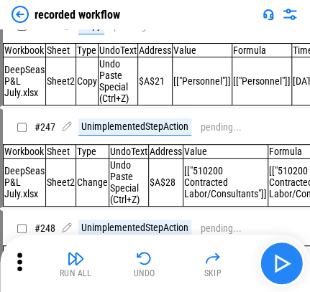
click at [234, 257] on div "Run All Undo Skip" at bounding box center [156, 264] width 295 height 46
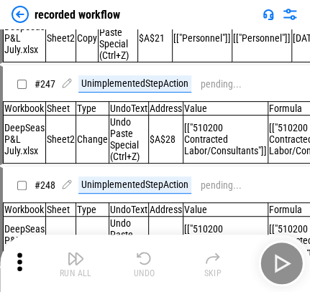
click at [234, 257] on div "Run All Undo Skip" at bounding box center [156, 264] width 295 height 46
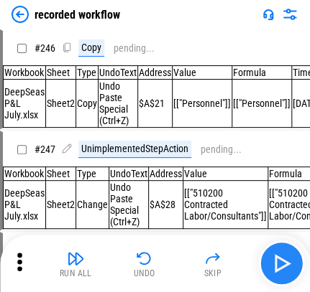
click at [234, 257] on div "Run All Undo Skip" at bounding box center [156, 264] width 295 height 46
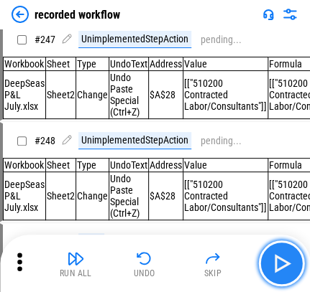
click at [234, 257] on img "button" at bounding box center [280, 263] width 23 height 23
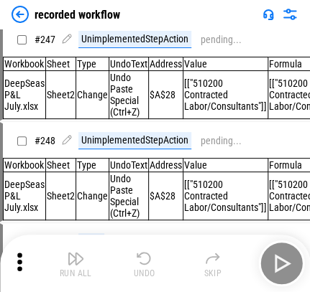
click at [234, 257] on div "Run All Undo Skip" at bounding box center [156, 264] width 295 height 46
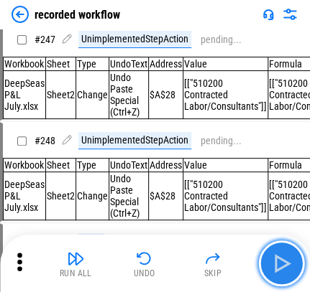
click at [234, 257] on img "button" at bounding box center [280, 263] width 23 height 23
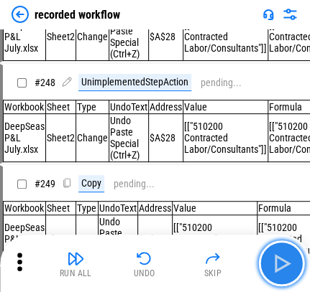
click at [234, 257] on img "button" at bounding box center [280, 263] width 23 height 23
click at [234, 257] on div "Run All Undo Skip" at bounding box center [156, 264] width 295 height 46
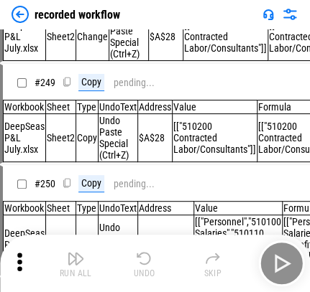
click at [234, 257] on div "Run All Undo Skip" at bounding box center [156, 264] width 295 height 46
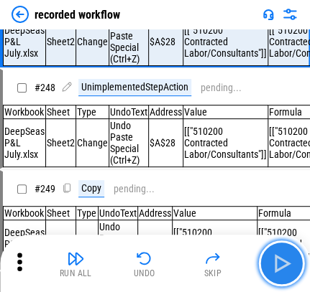
click at [234, 257] on img "button" at bounding box center [280, 263] width 23 height 23
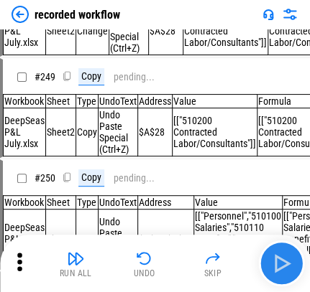
click at [234, 257] on div "Run All Undo Skip" at bounding box center [156, 264] width 295 height 46
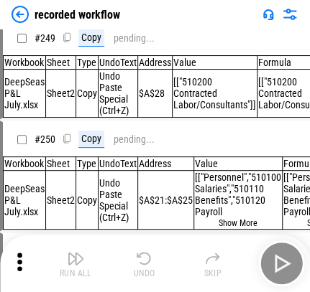
click at [234, 257] on div "Run All Undo Skip" at bounding box center [156, 264] width 295 height 46
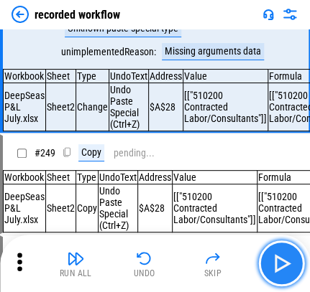
click at [234, 257] on img "button" at bounding box center [280, 263] width 23 height 23
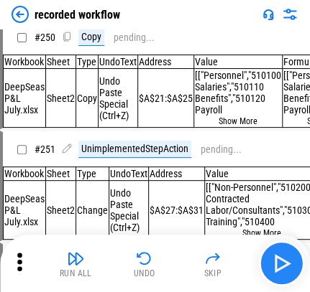
click at [234, 257] on div "Run All Undo Skip" at bounding box center [156, 264] width 295 height 46
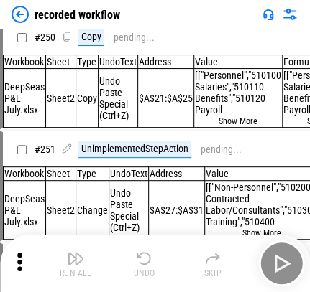
click at [234, 257] on div "Run All Undo Skip" at bounding box center [156, 264] width 295 height 46
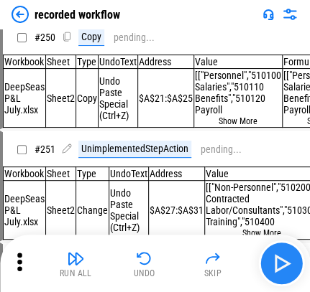
scroll to position [32456, 0]
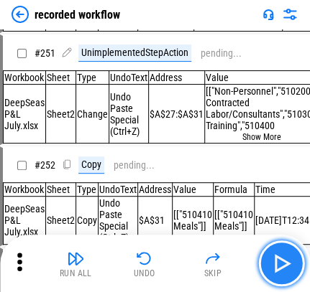
click at [234, 257] on img "button" at bounding box center [280, 263] width 23 height 23
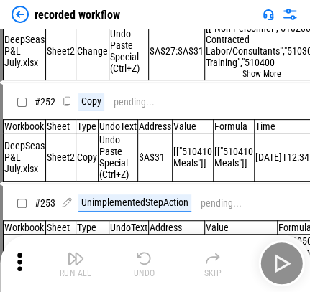
click at [234, 257] on div "Run All Undo Skip" at bounding box center [156, 264] width 295 height 46
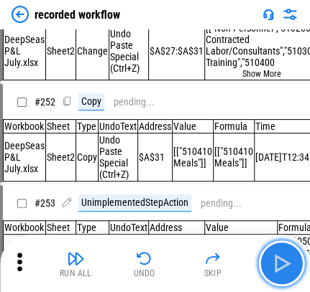
click at [234, 257] on img "button" at bounding box center [280, 263] width 23 height 23
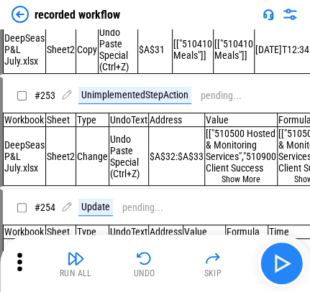
click at [234, 257] on div "Run All Undo Skip" at bounding box center [156, 264] width 295 height 46
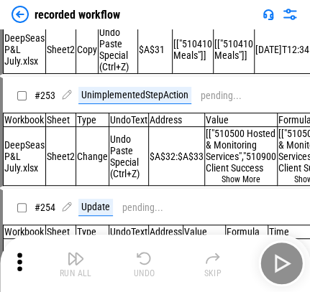
click at [234, 257] on div "Run All Undo Skip" at bounding box center [156, 264] width 295 height 46
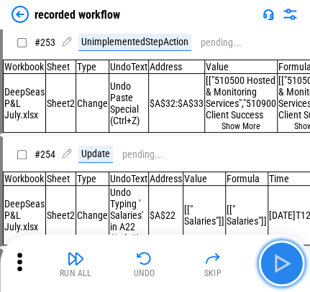
click at [234, 257] on img "button" at bounding box center [280, 263] width 23 height 23
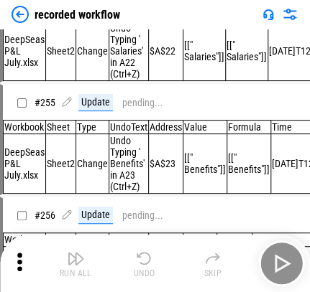
click at [234, 257] on div "Run All Undo Skip" at bounding box center [156, 264] width 295 height 46
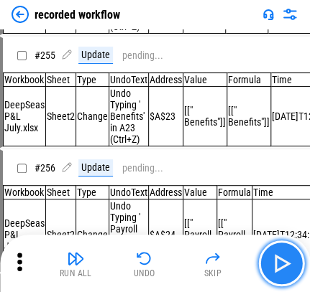
click at [234, 257] on img "button" at bounding box center [280, 263] width 23 height 23
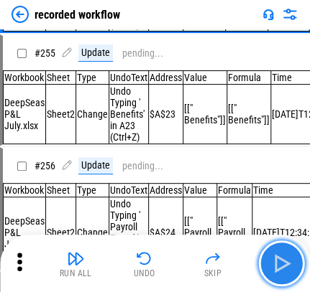
click at [234, 257] on img "button" at bounding box center [280, 263] width 23 height 23
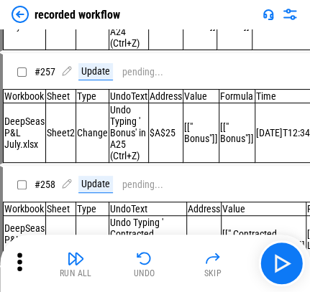
scroll to position [33345, 0]
